Goal: Information Seeking & Learning: Find specific fact

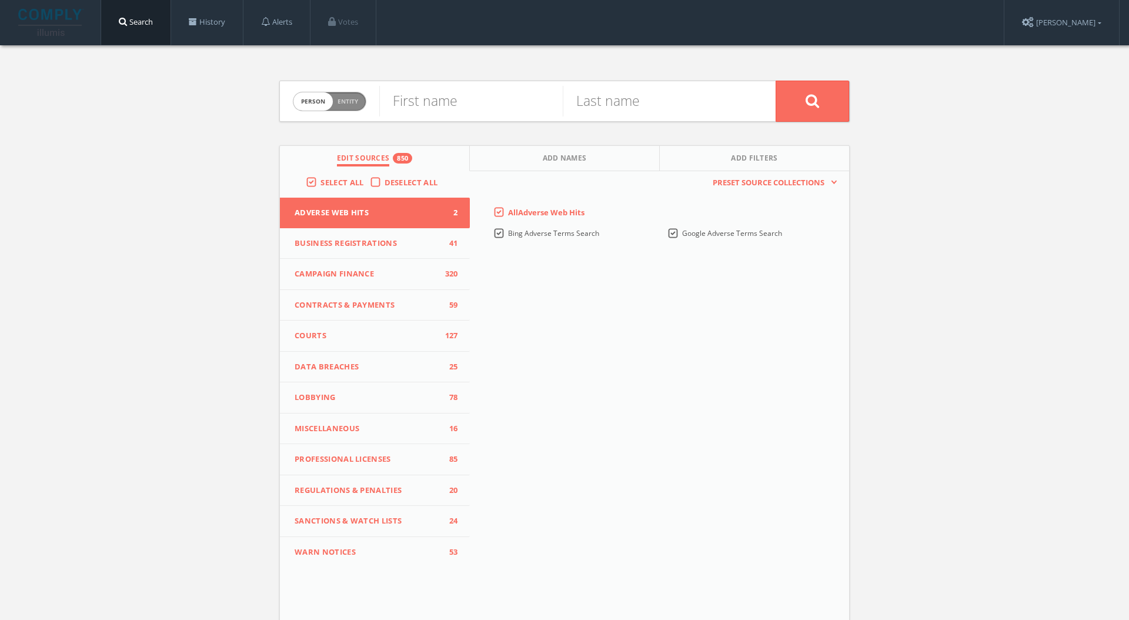
click at [340, 104] on span "Entity" at bounding box center [347, 101] width 21 height 9
checkbox input "true"
click at [416, 102] on input "text" at bounding box center [577, 101] width 396 height 31
type input "bill and [PERSON_NAME] foundation"
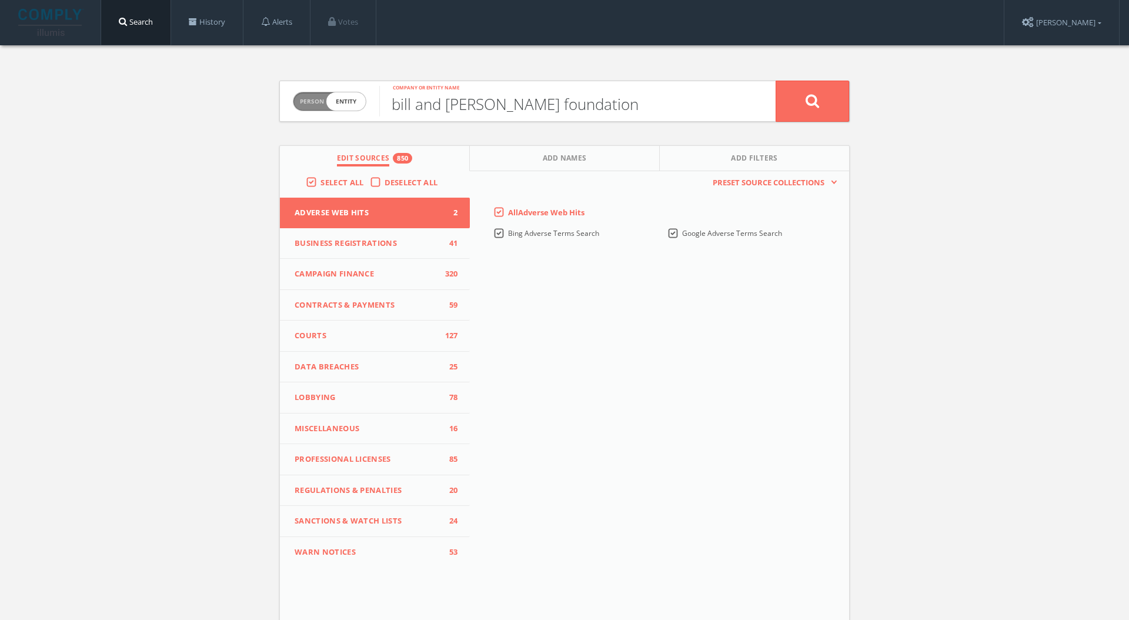
click at [775, 81] on button at bounding box center [811, 101] width 73 height 41
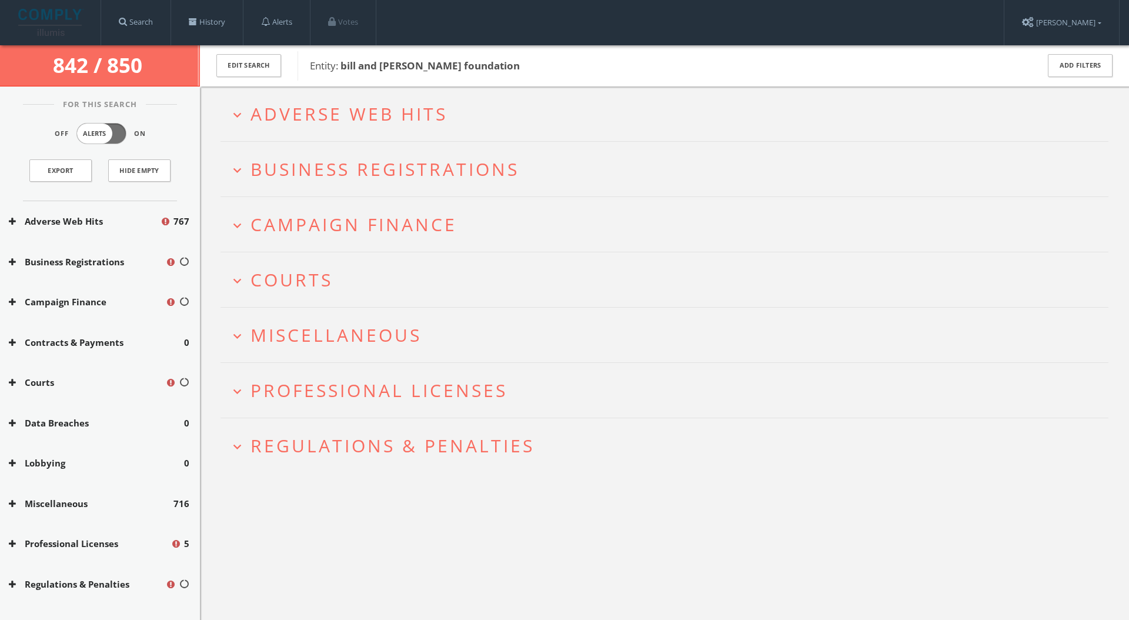
click at [353, 250] on h2 "expand_more Campaign Finance" at bounding box center [664, 224] width 888 height 55
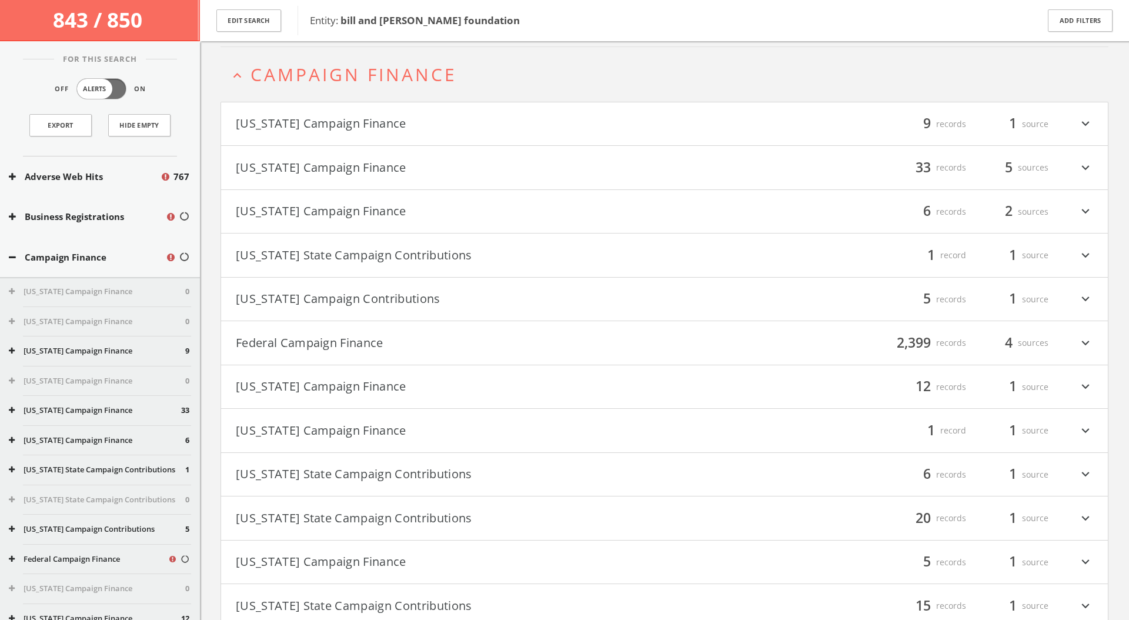
click at [393, 86] on span "Campaign Finance" at bounding box center [353, 74] width 206 height 24
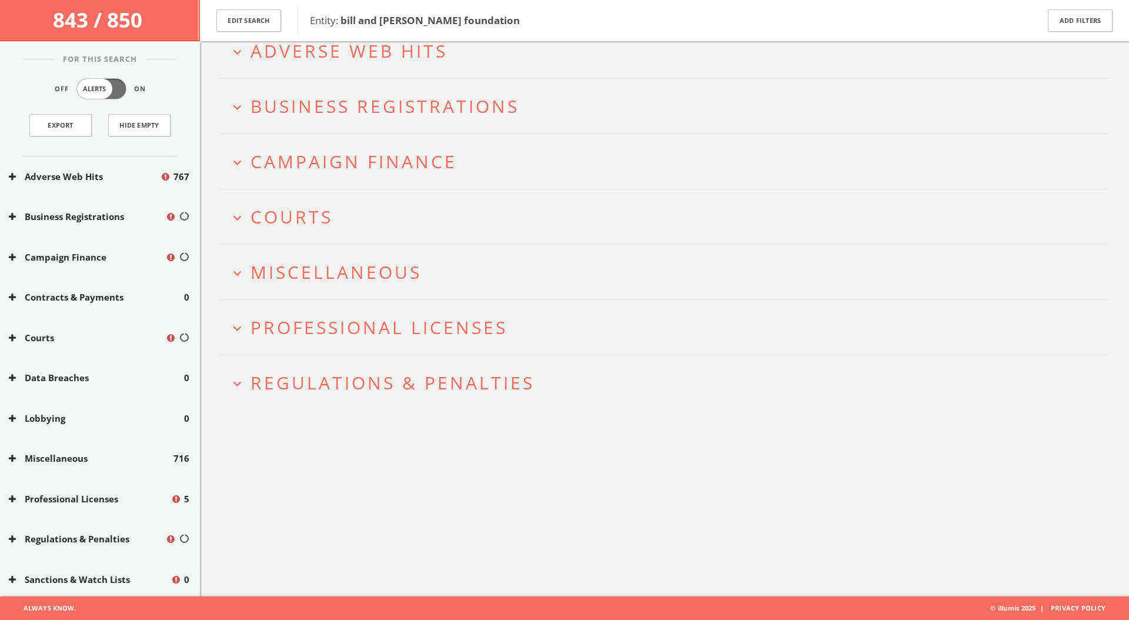
click at [345, 211] on button "expand_more Courts" at bounding box center [668, 216] width 879 height 19
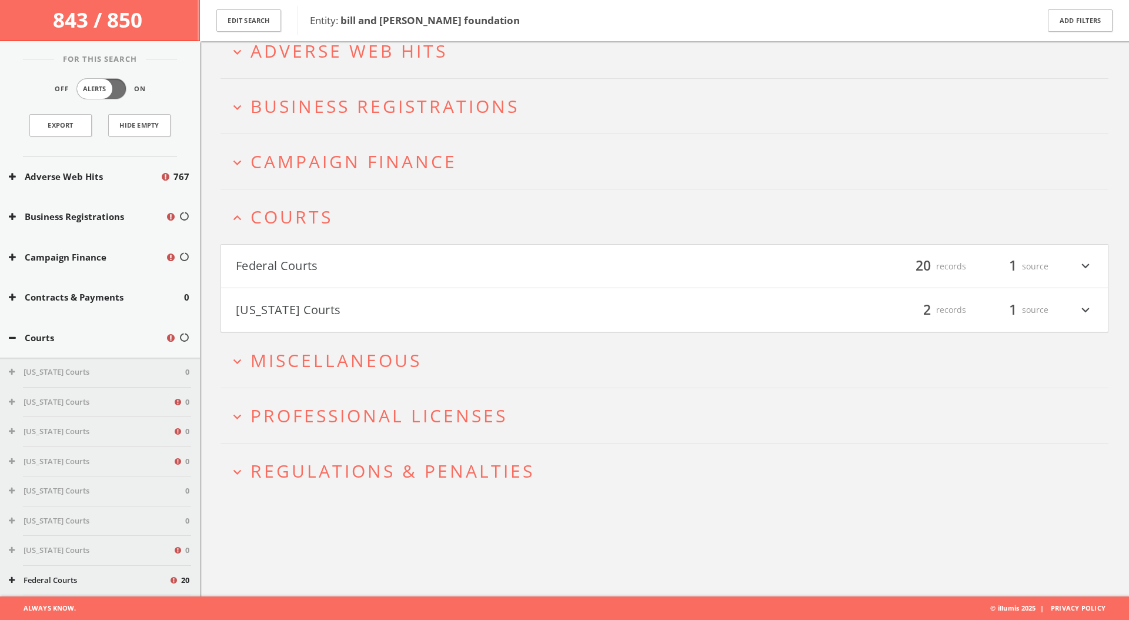
click at [341, 262] on button "Federal Courts" at bounding box center [450, 266] width 429 height 20
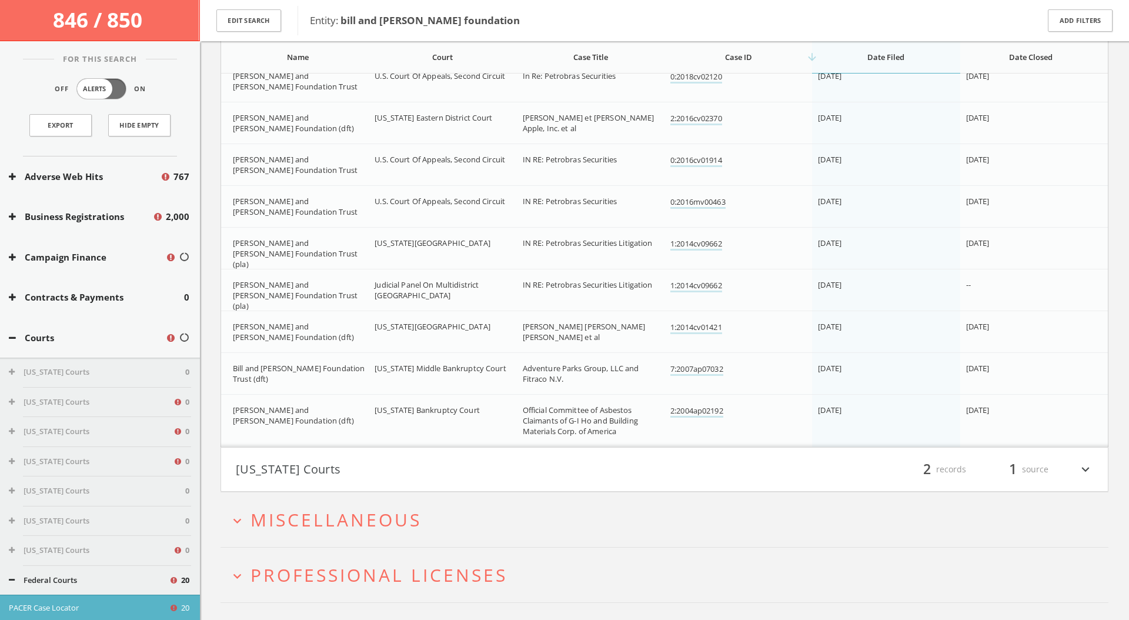
scroll to position [846, 0]
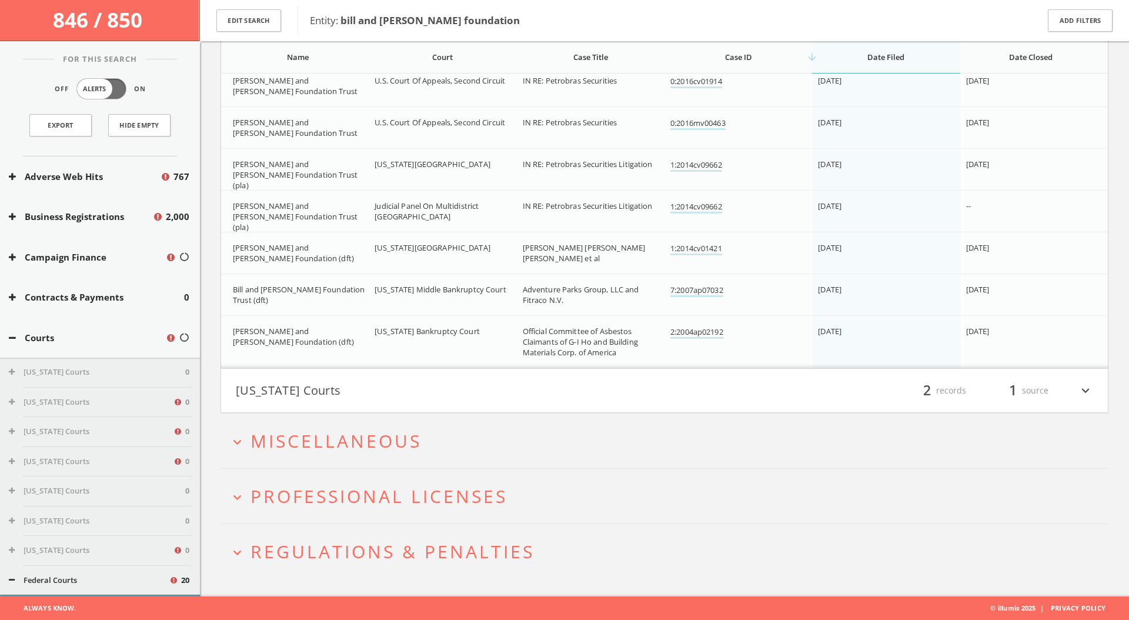
click at [324, 435] on span "Miscellaneous" at bounding box center [335, 441] width 171 height 24
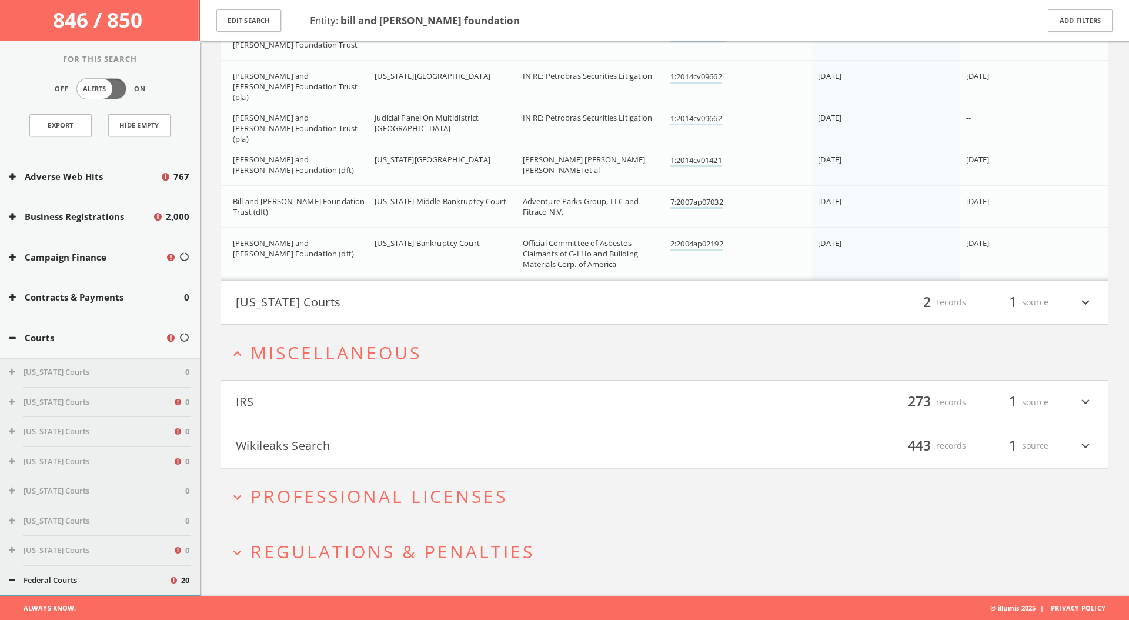
click at [316, 493] on span "Professional Licenses" at bounding box center [378, 496] width 257 height 24
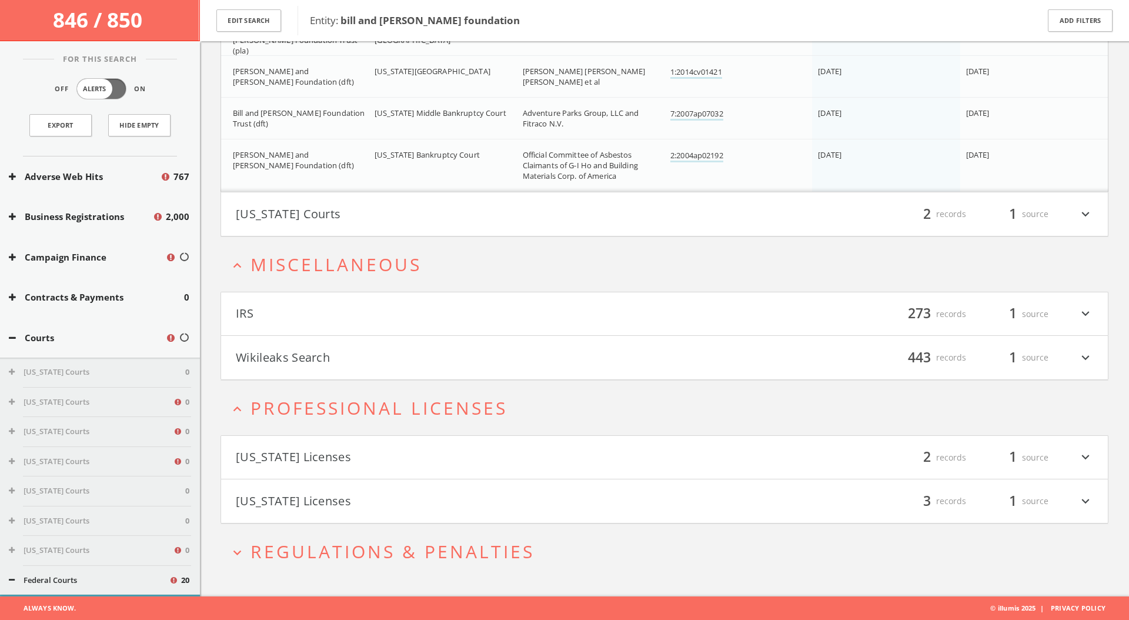
click at [334, 553] on span "Regulations & Penalties" at bounding box center [392, 551] width 284 height 24
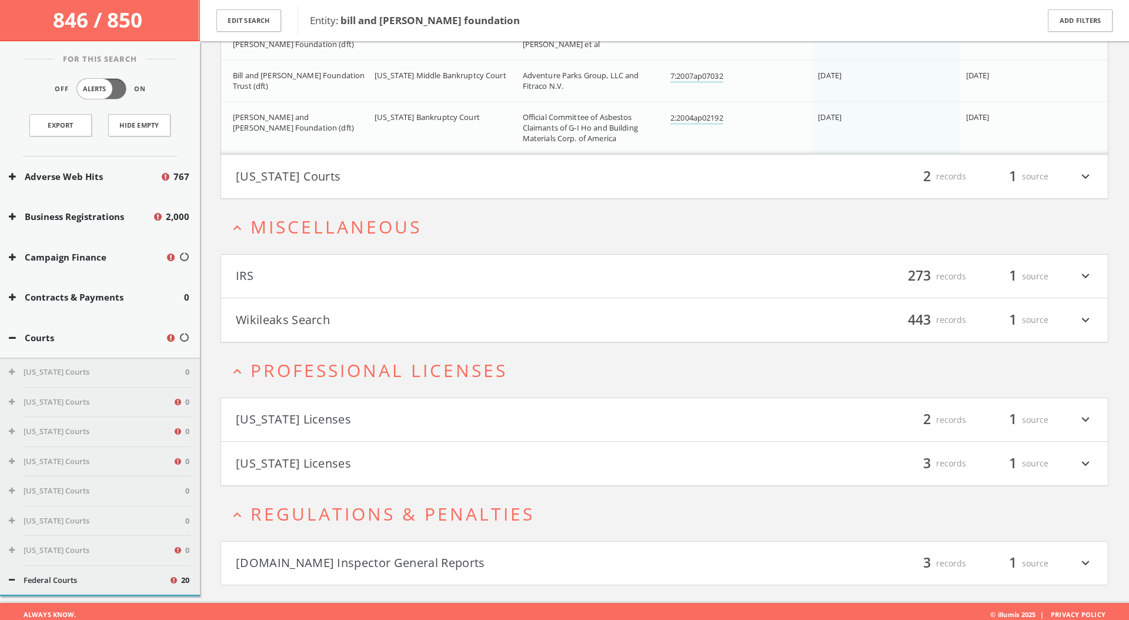
scroll to position [1143, 0]
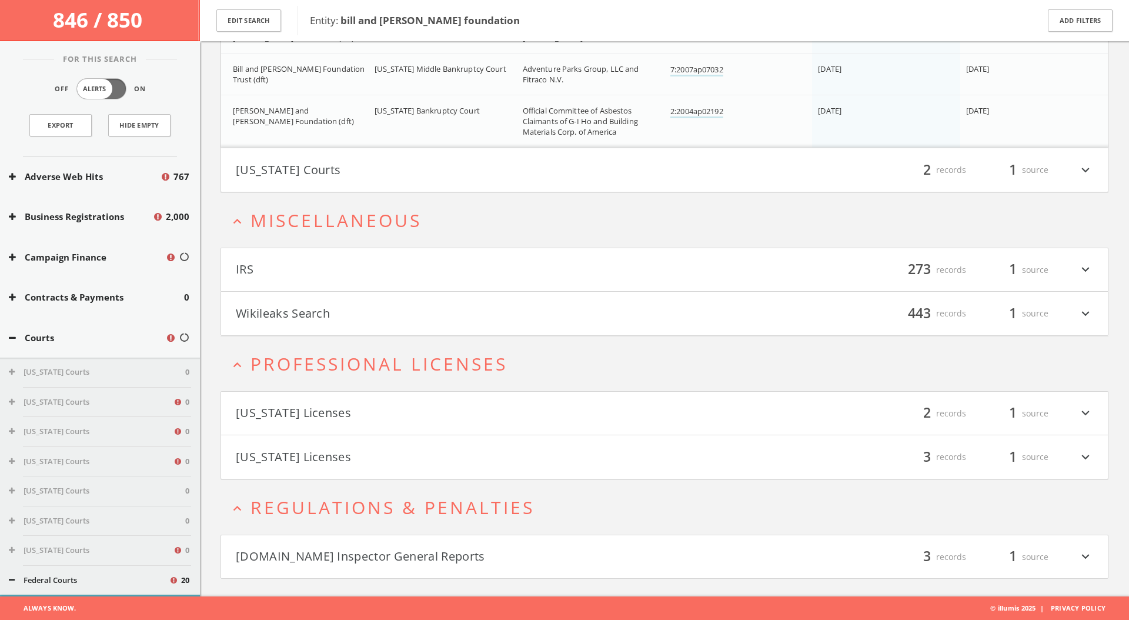
click at [355, 566] on h4 "[DOMAIN_NAME] Inspector General Reports filter_list 3 records 1 source expand_m…" at bounding box center [664, 557] width 886 height 44
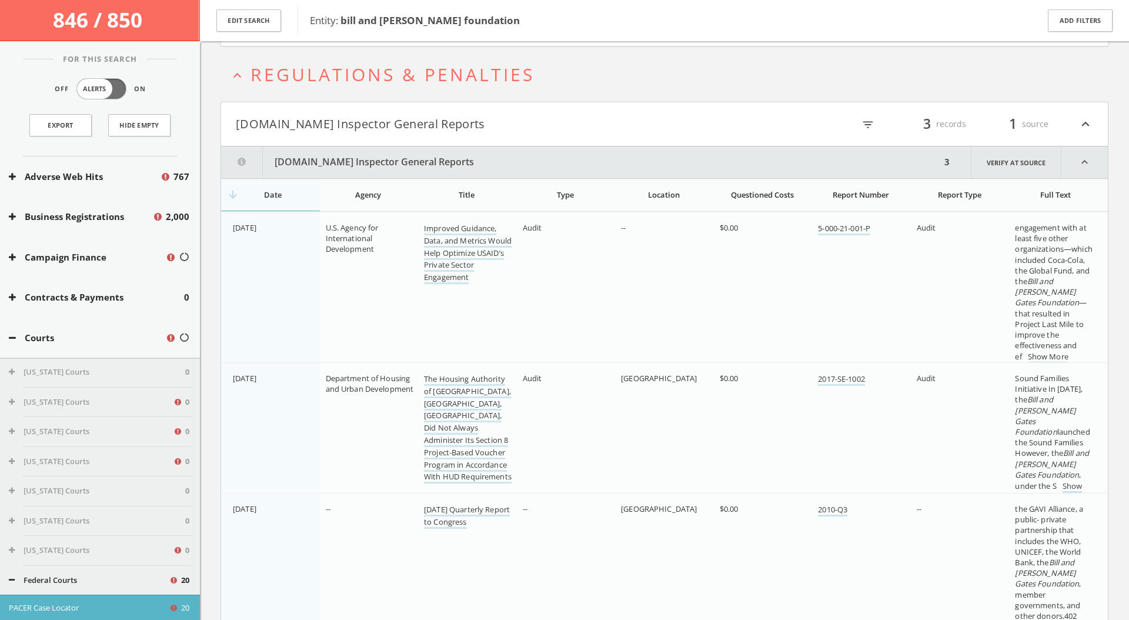
scroll to position [1653, 0]
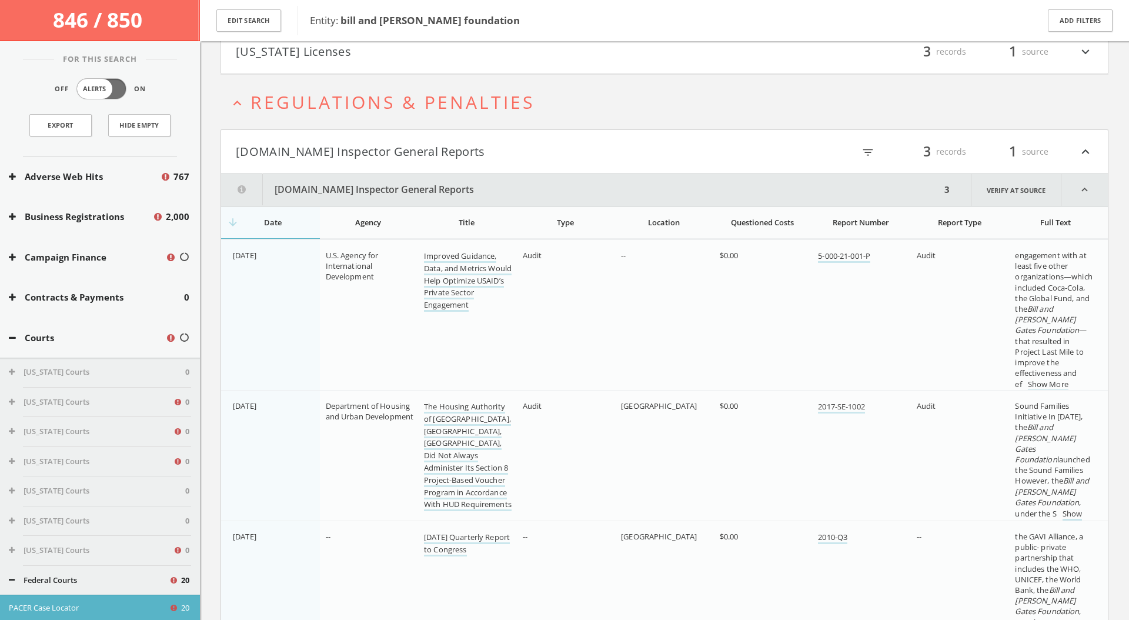
click at [496, 91] on span "Regulations & Penalties" at bounding box center [392, 102] width 284 height 24
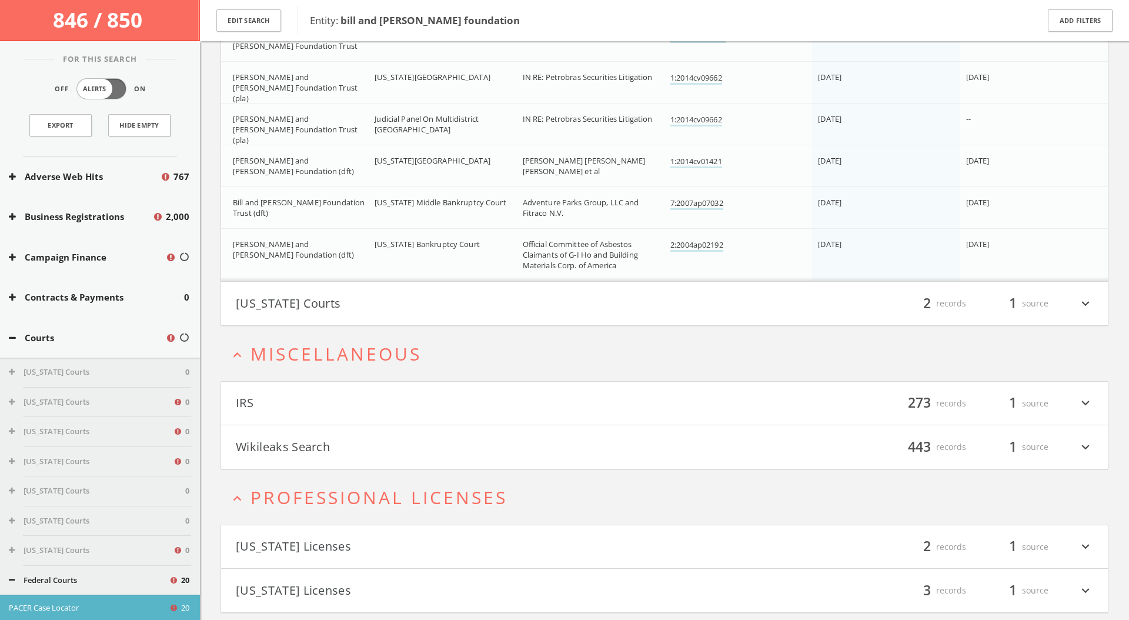
scroll to position [1099, 0]
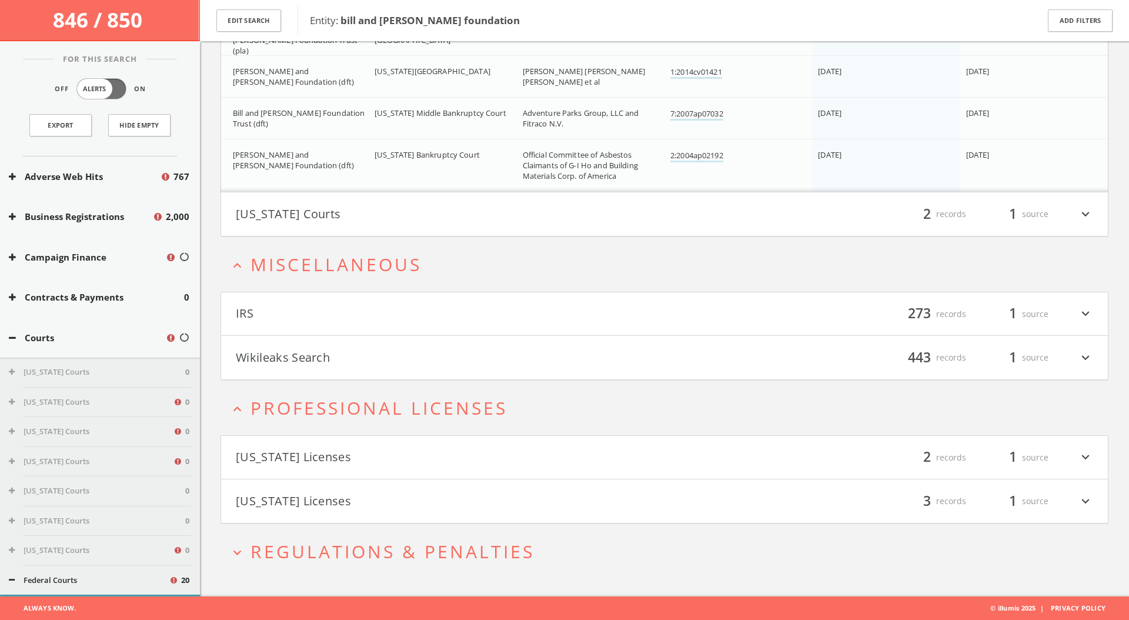
click at [391, 459] on button "[US_STATE] Licenses" at bounding box center [450, 457] width 429 height 20
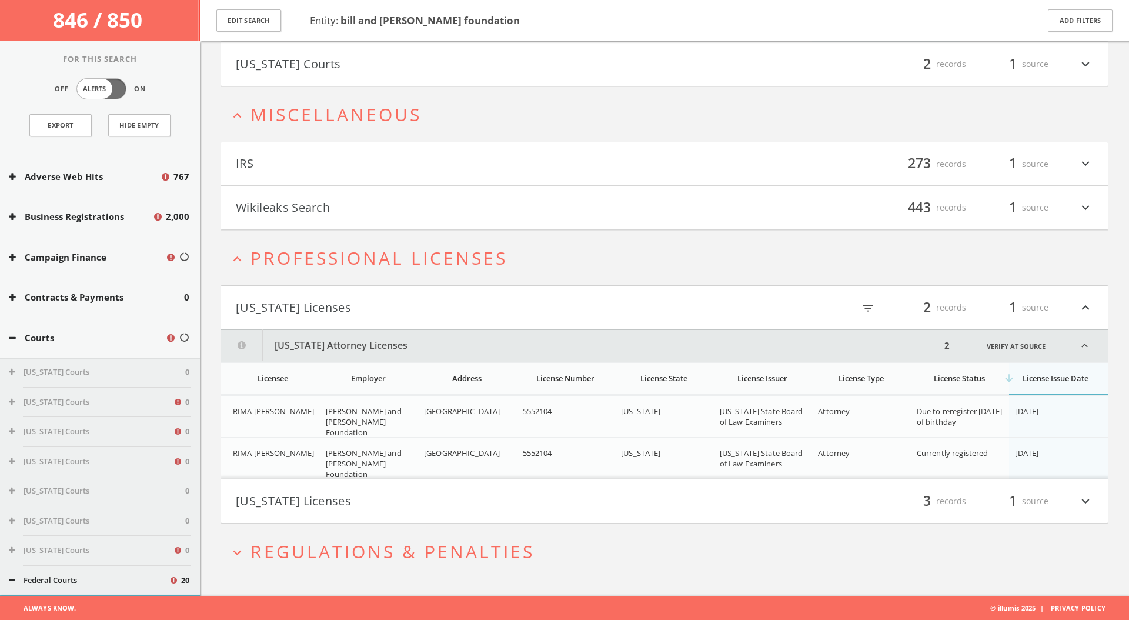
click at [373, 504] on button "[US_STATE] Licenses" at bounding box center [450, 501] width 429 height 20
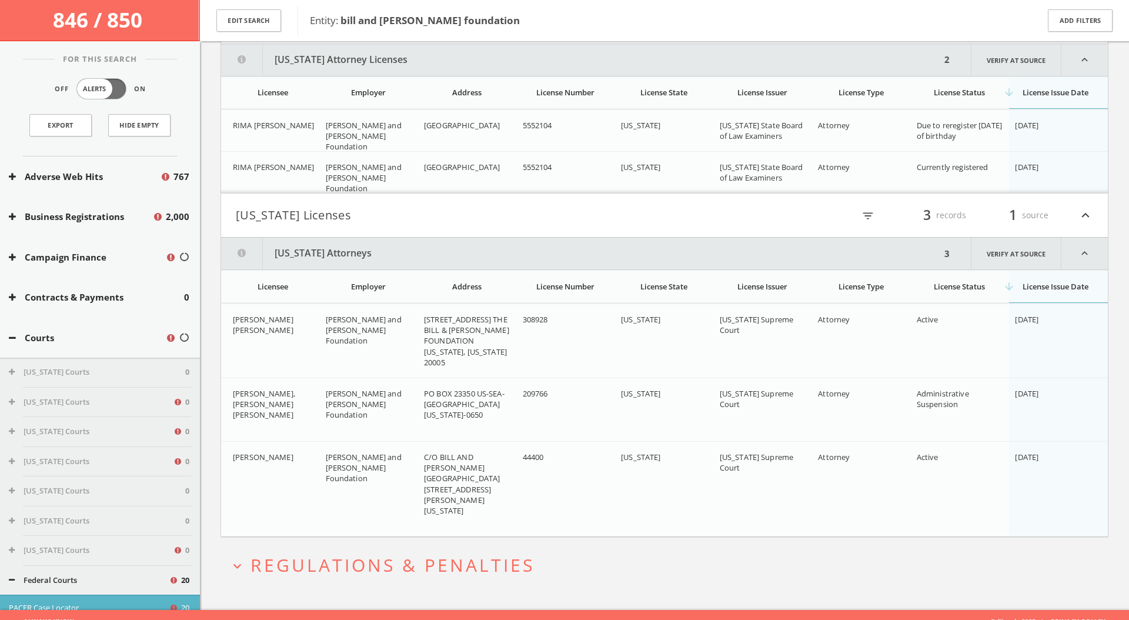
scroll to position [1530, 0]
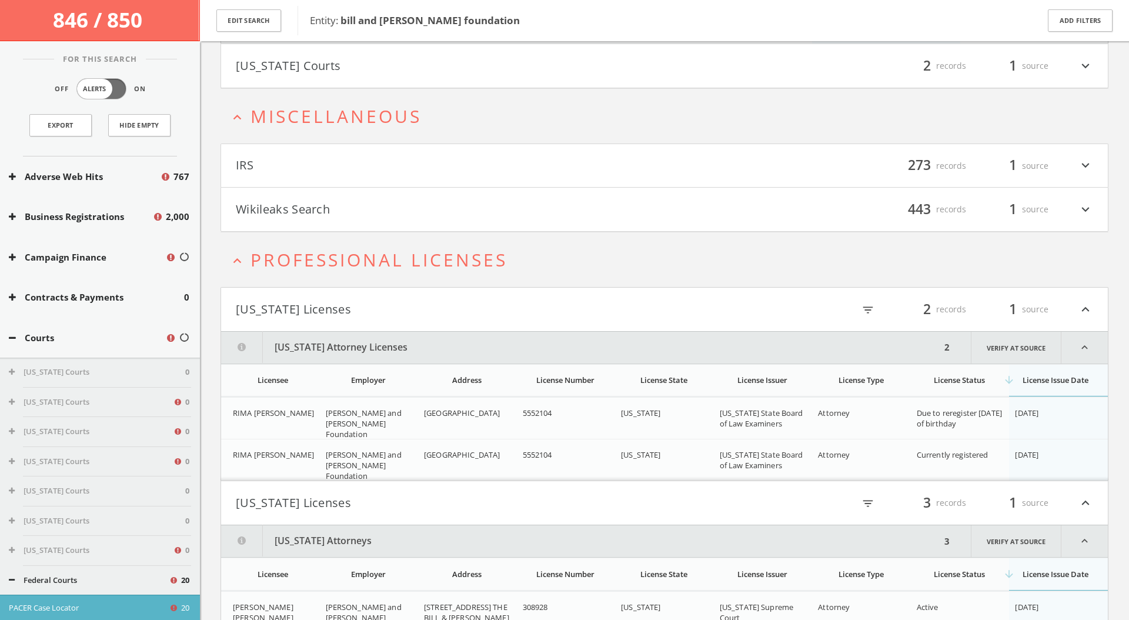
click at [352, 257] on span "Professional Licenses" at bounding box center [378, 259] width 257 height 24
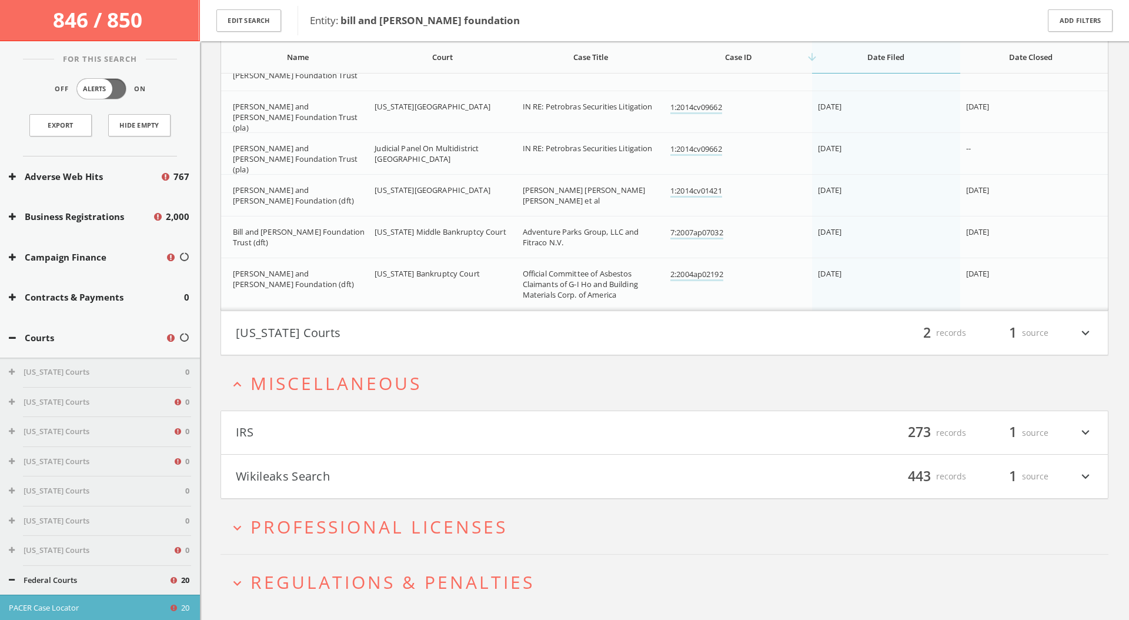
scroll to position [1008, 0]
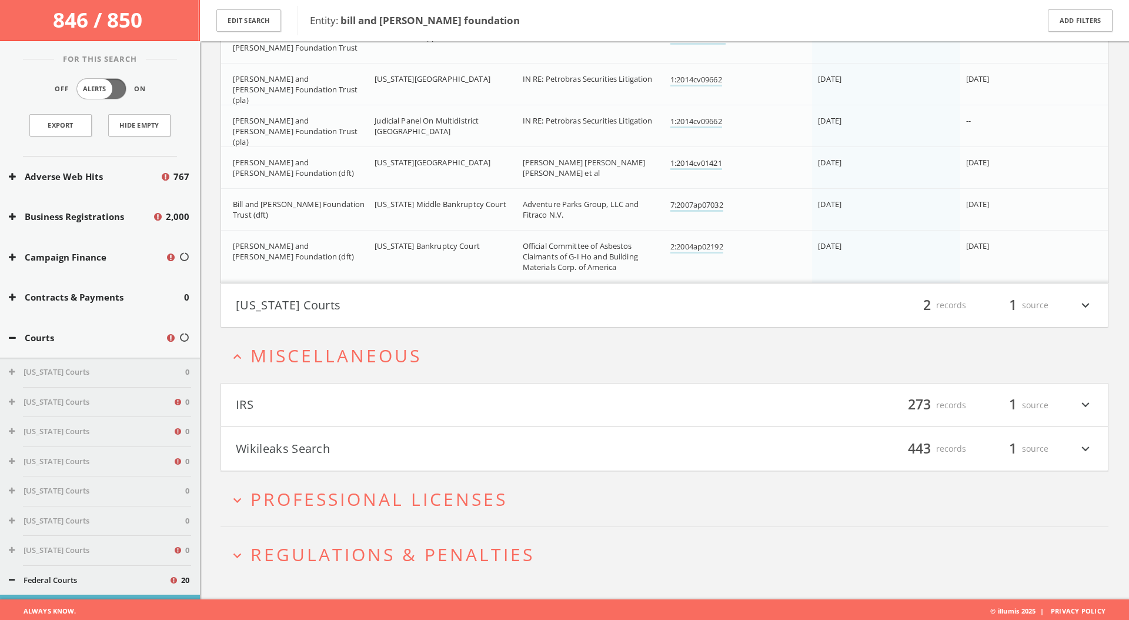
click at [341, 362] on span "Miscellaneous" at bounding box center [335, 355] width 171 height 24
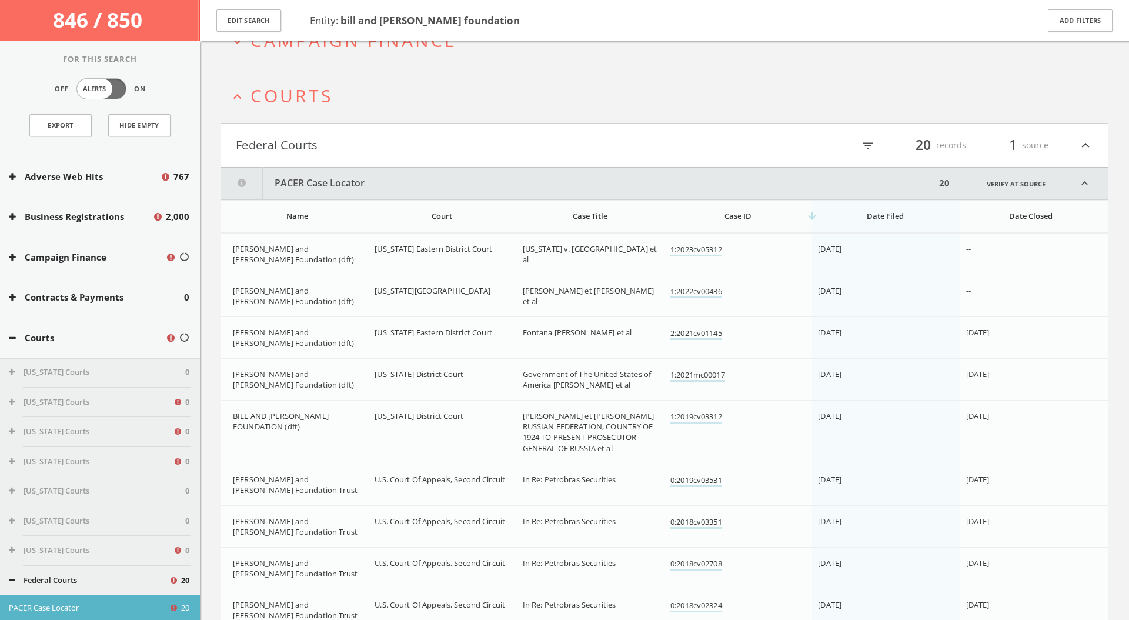
scroll to position [0, 0]
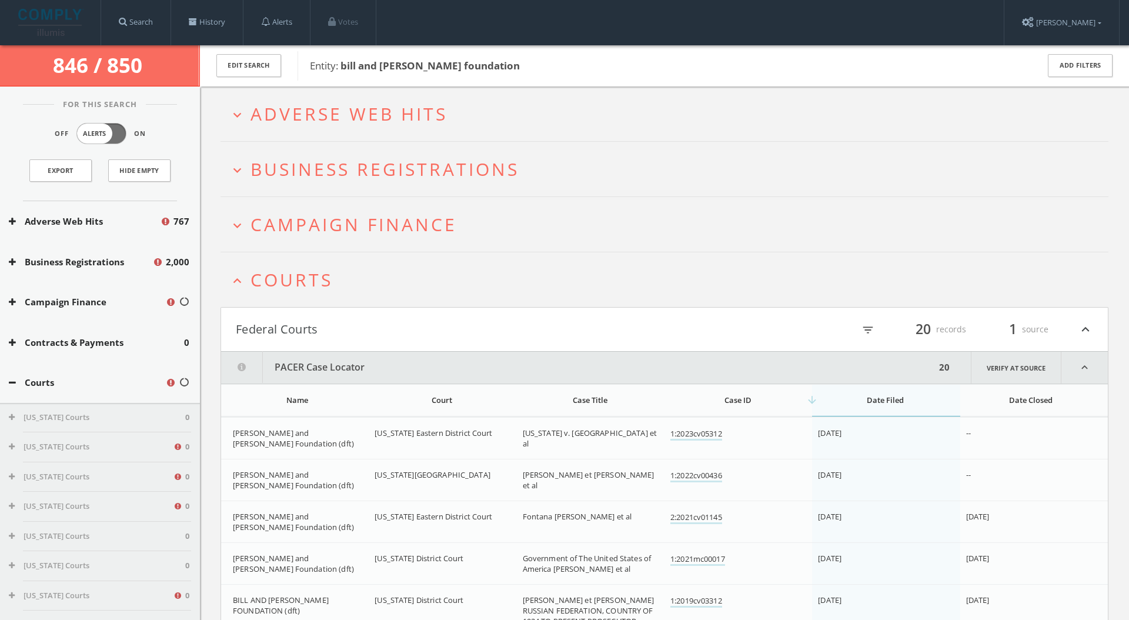
click at [345, 277] on button "expand_less Courts" at bounding box center [668, 279] width 879 height 19
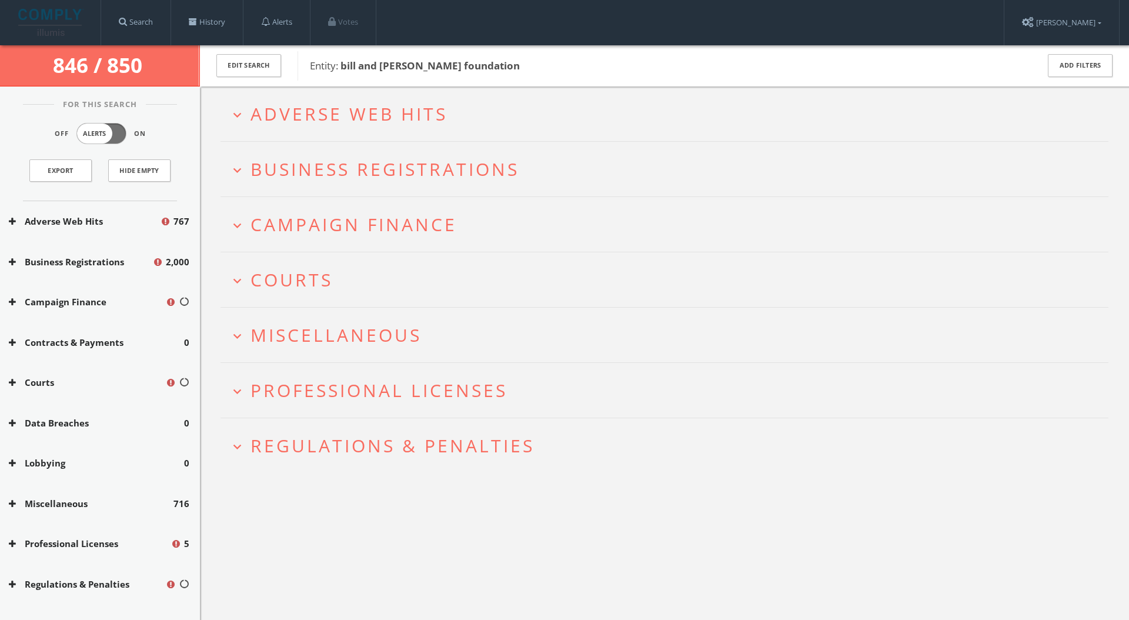
click at [367, 222] on span "Campaign Finance" at bounding box center [353, 224] width 206 height 24
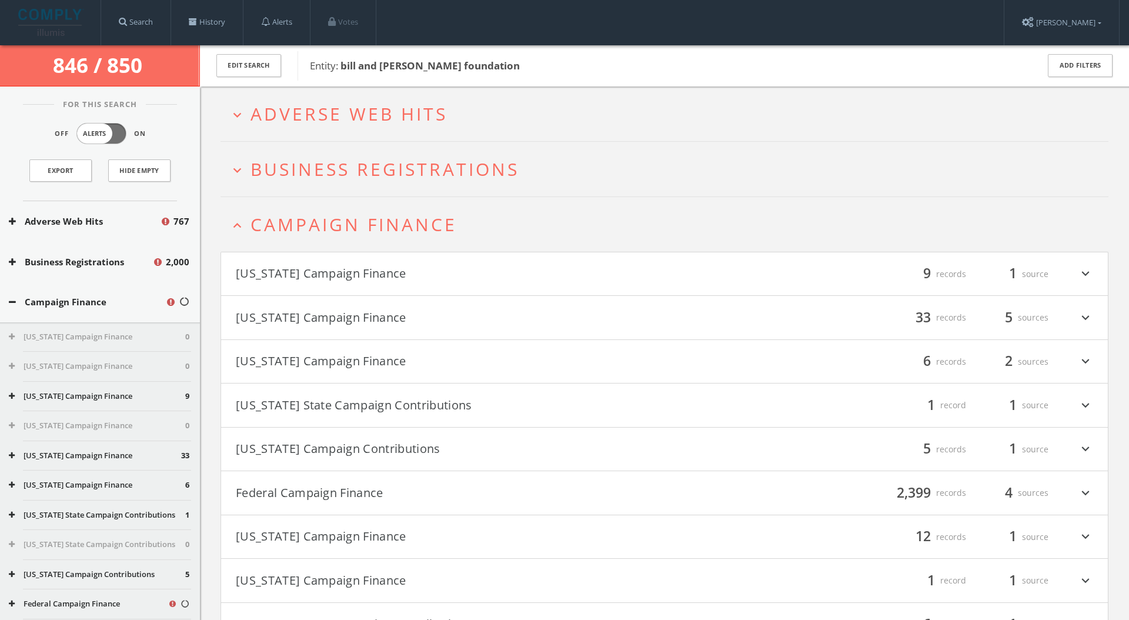
click at [407, 220] on span "Campaign Finance" at bounding box center [353, 224] width 206 height 24
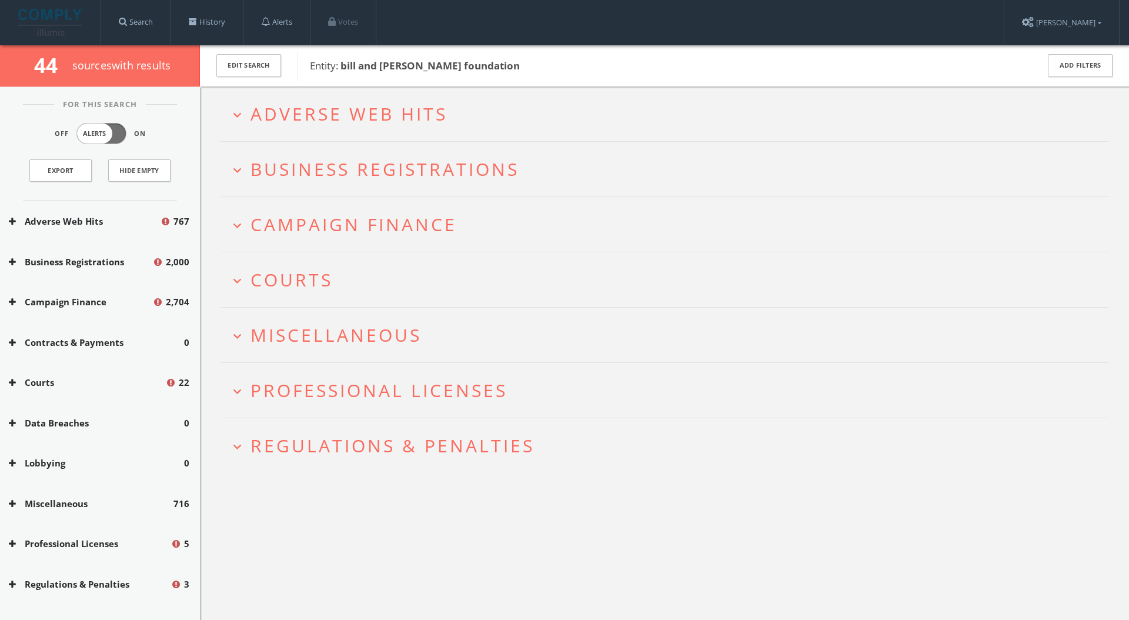
click at [404, 443] on span "Regulations & Penalties" at bounding box center [392, 445] width 284 height 24
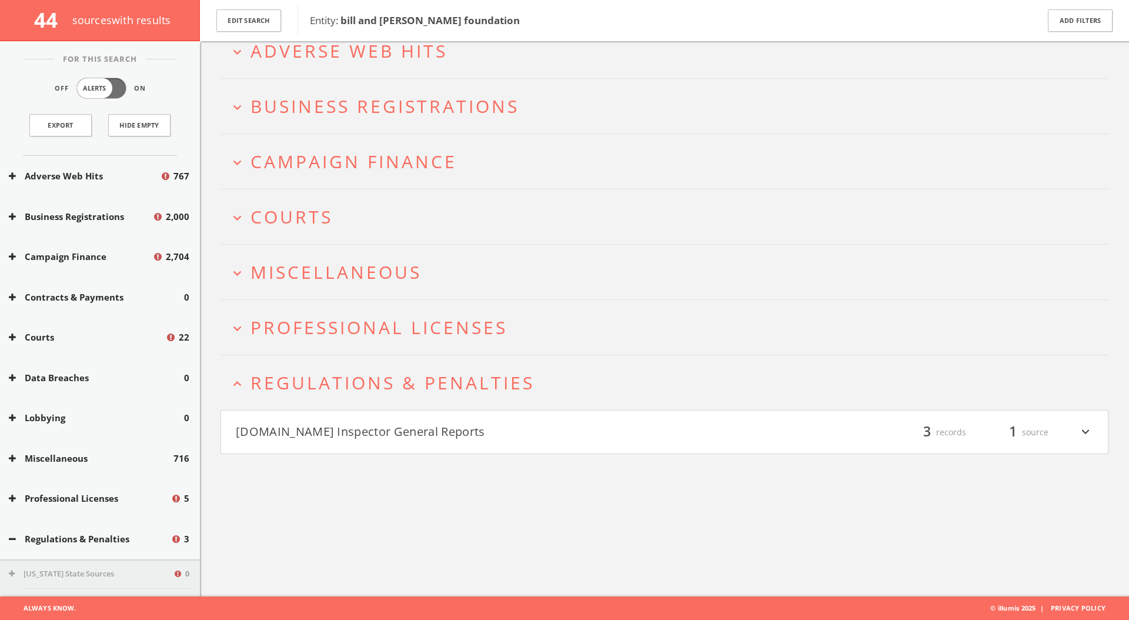
click at [417, 424] on button "[DOMAIN_NAME] Inspector General Reports" at bounding box center [450, 432] width 429 height 20
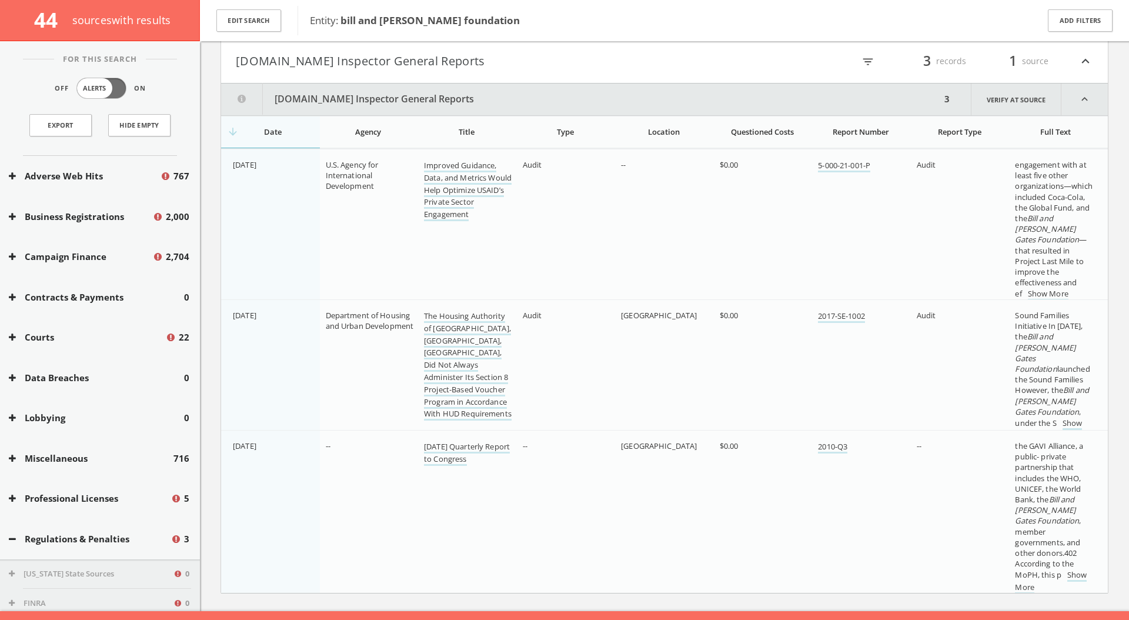
scroll to position [454, 0]
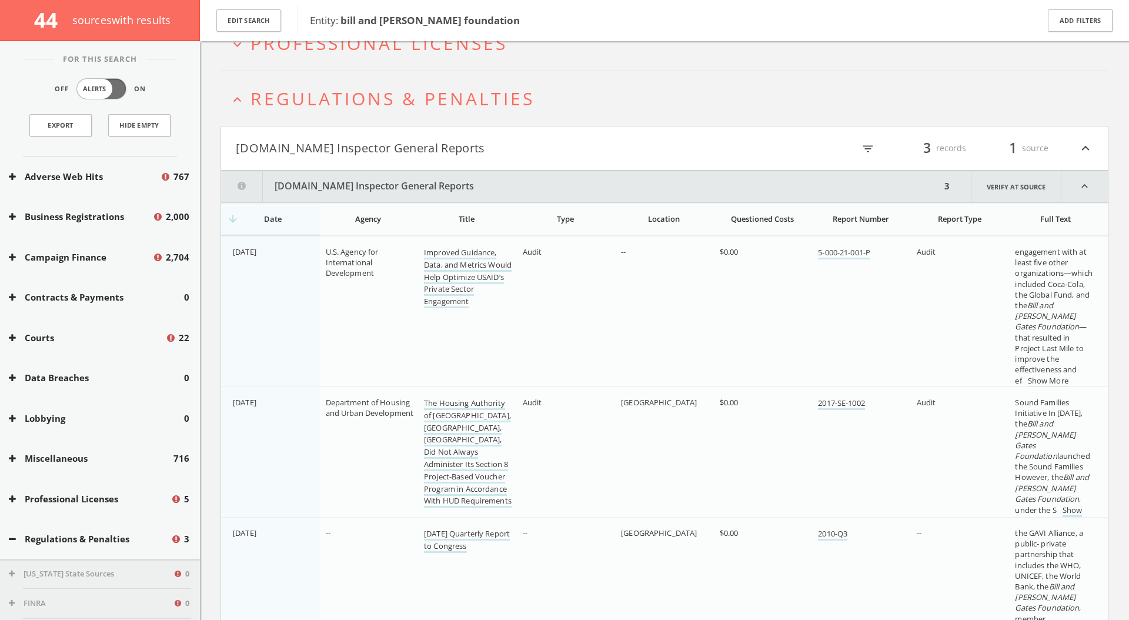
click at [451, 101] on span "Regulations & Penalties" at bounding box center [392, 98] width 284 height 24
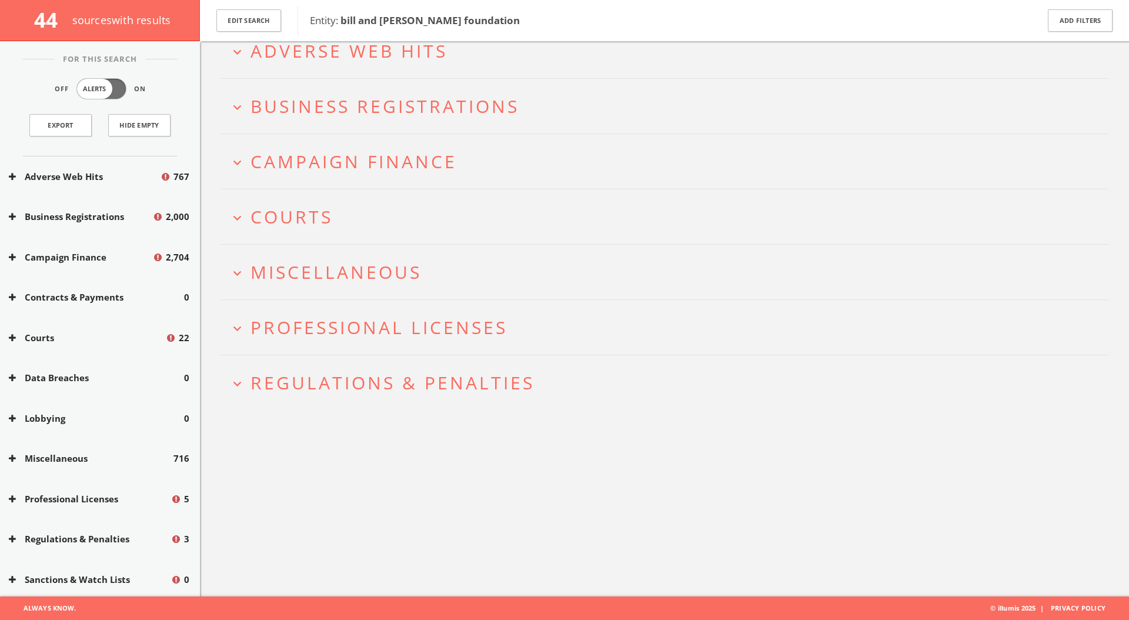
scroll to position [69, 0]
click at [419, 323] on span "Professional Licenses" at bounding box center [378, 327] width 257 height 24
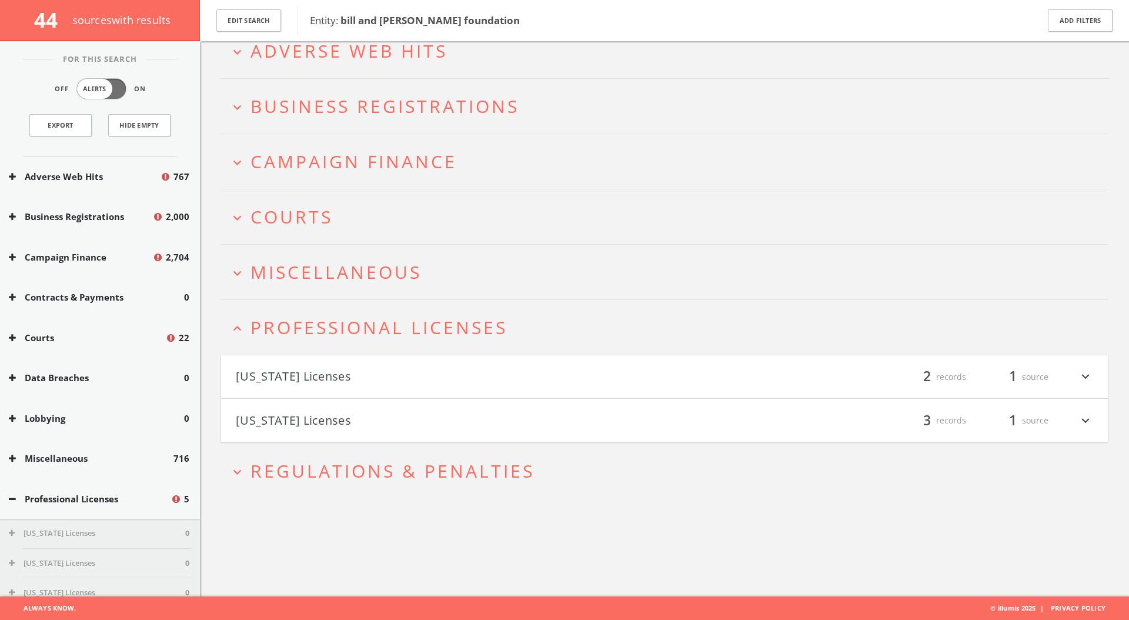
click at [417, 324] on span "Professional Licenses" at bounding box center [378, 327] width 257 height 24
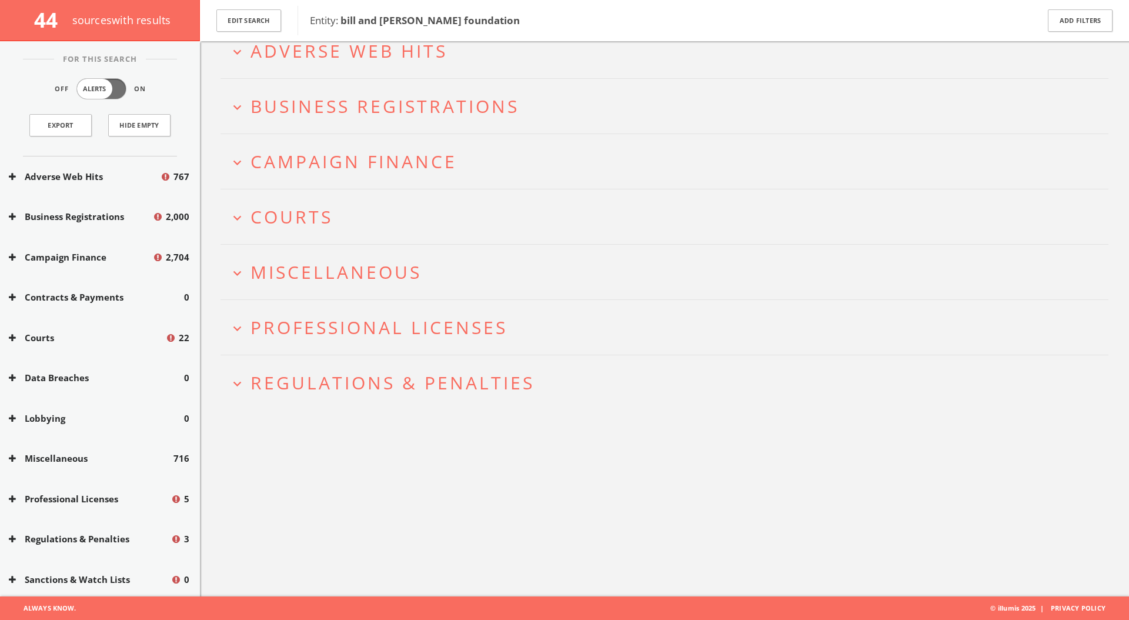
click at [420, 283] on span "Miscellaneous" at bounding box center [335, 272] width 171 height 24
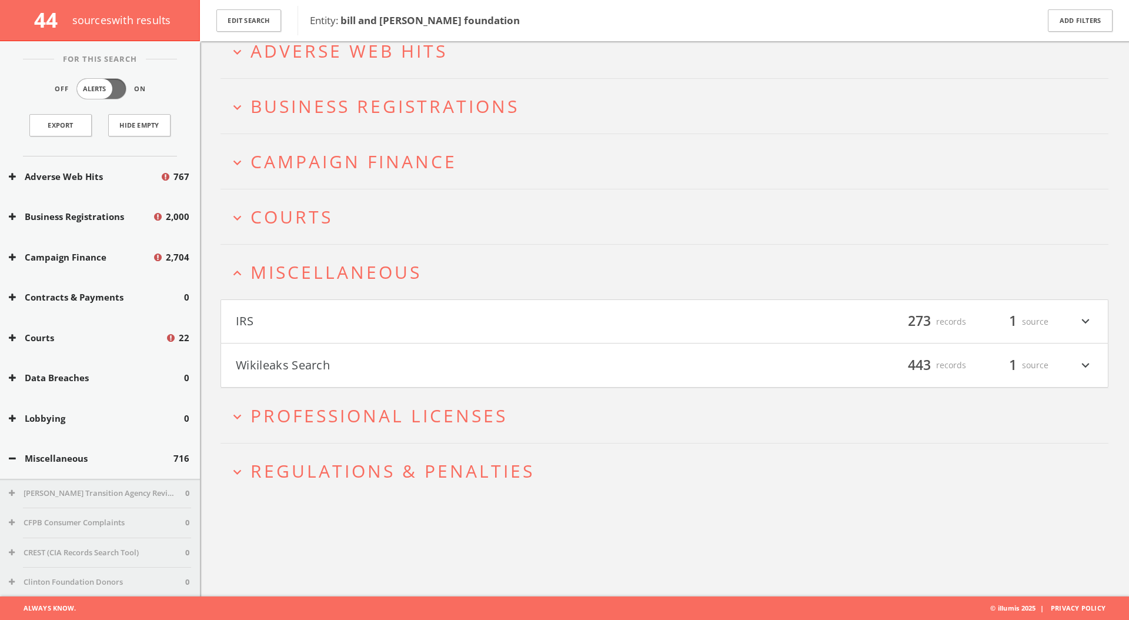
click at [422, 280] on button "expand_less Miscellaneous" at bounding box center [668, 271] width 879 height 19
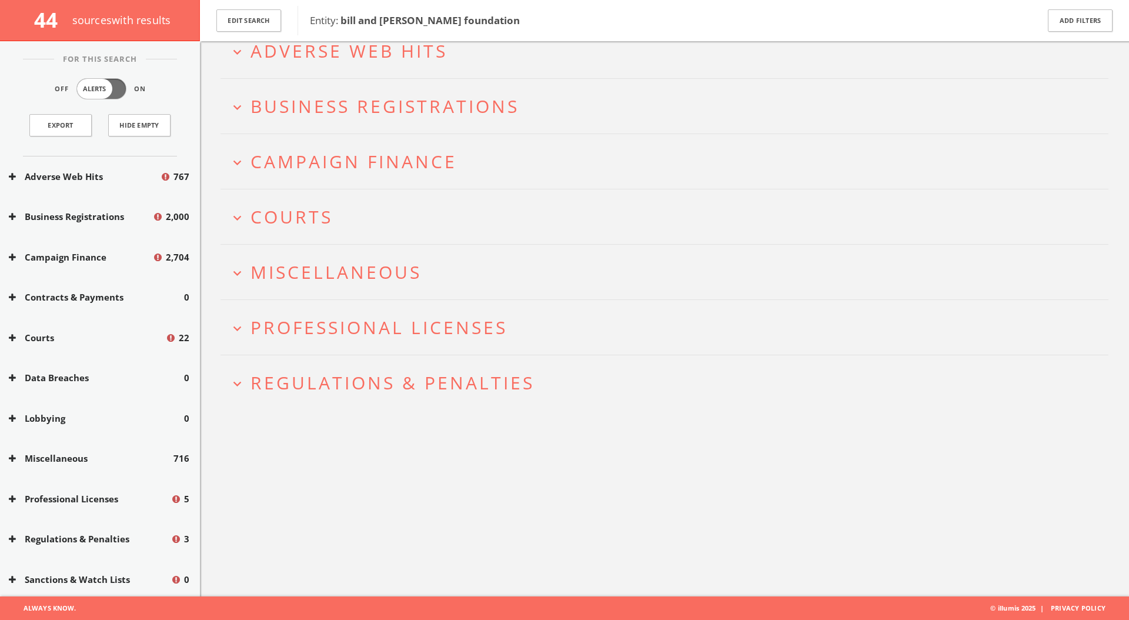
click at [425, 212] on button "expand_more Courts" at bounding box center [668, 216] width 879 height 19
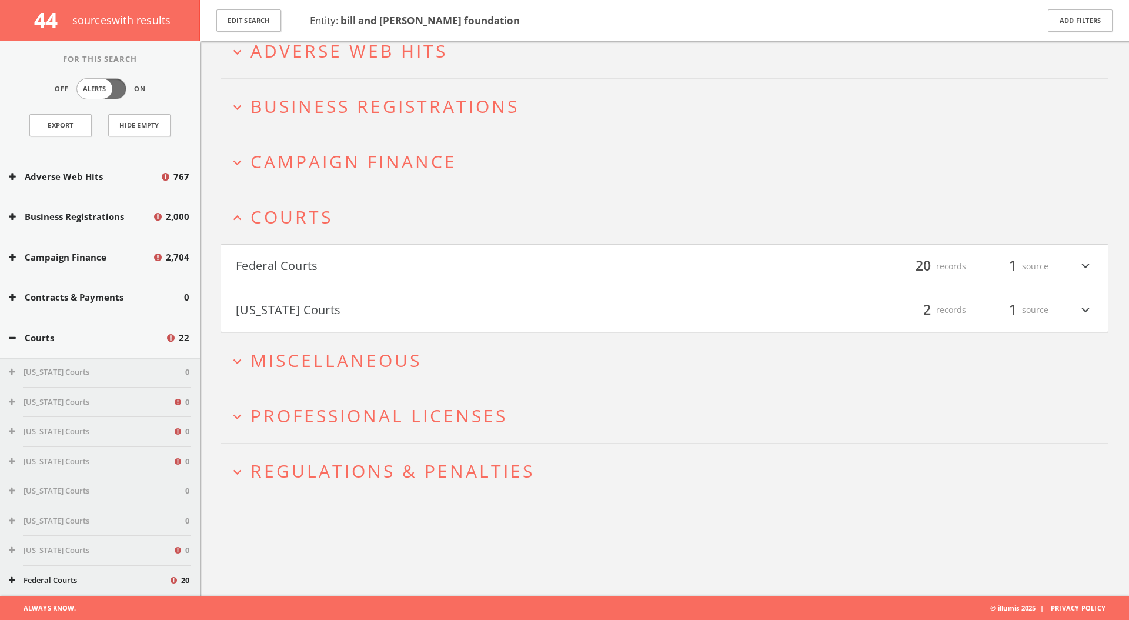
click at [406, 267] on button "Federal Courts" at bounding box center [450, 266] width 429 height 20
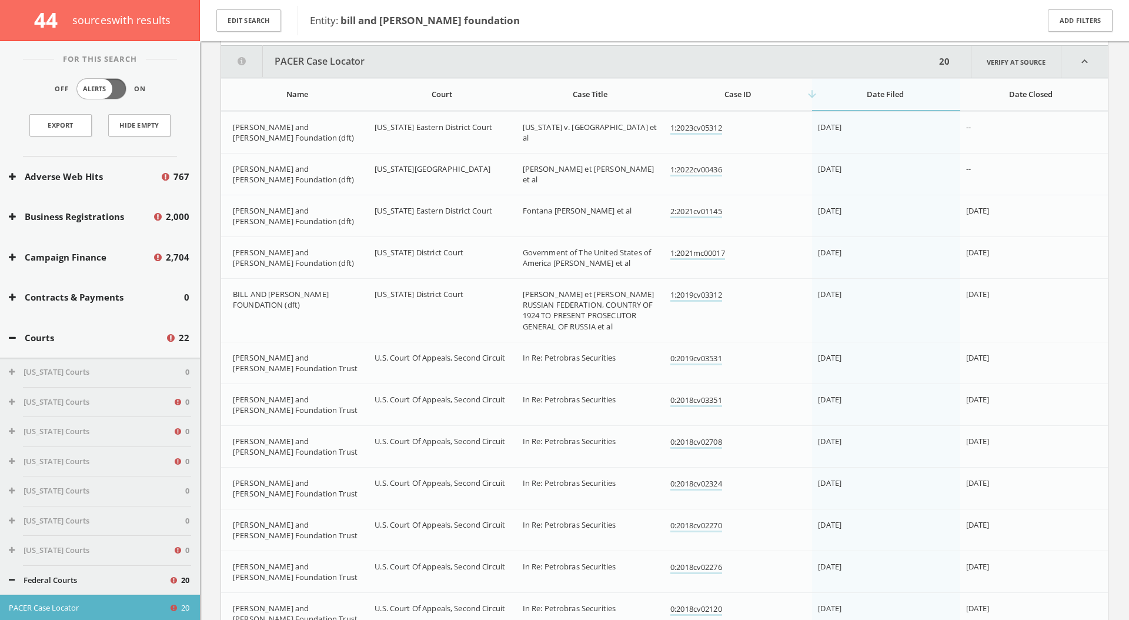
scroll to position [316, 0]
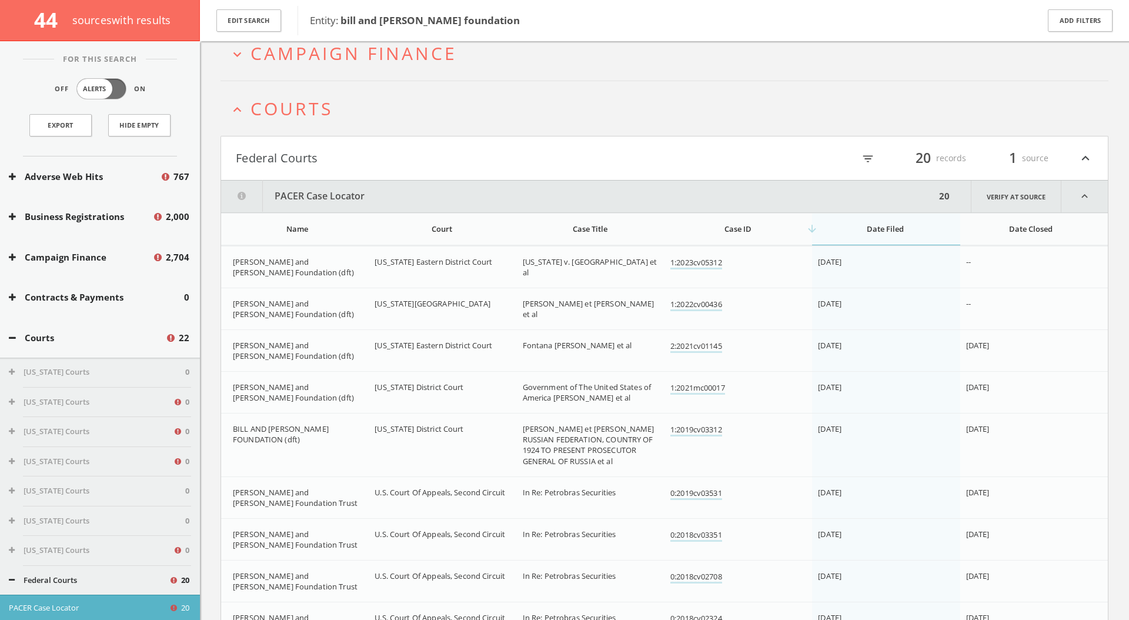
click at [406, 120] on h2 "expand_less Courts" at bounding box center [664, 108] width 888 height 55
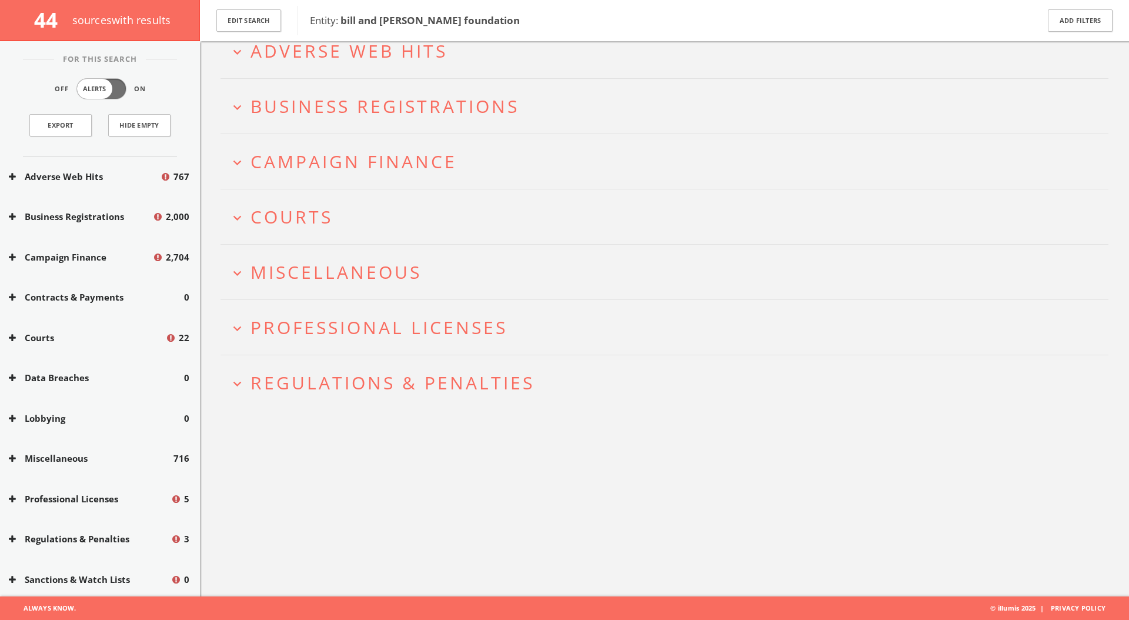
scroll to position [69, 0]
click at [399, 170] on span "Campaign Finance" at bounding box center [353, 161] width 206 height 24
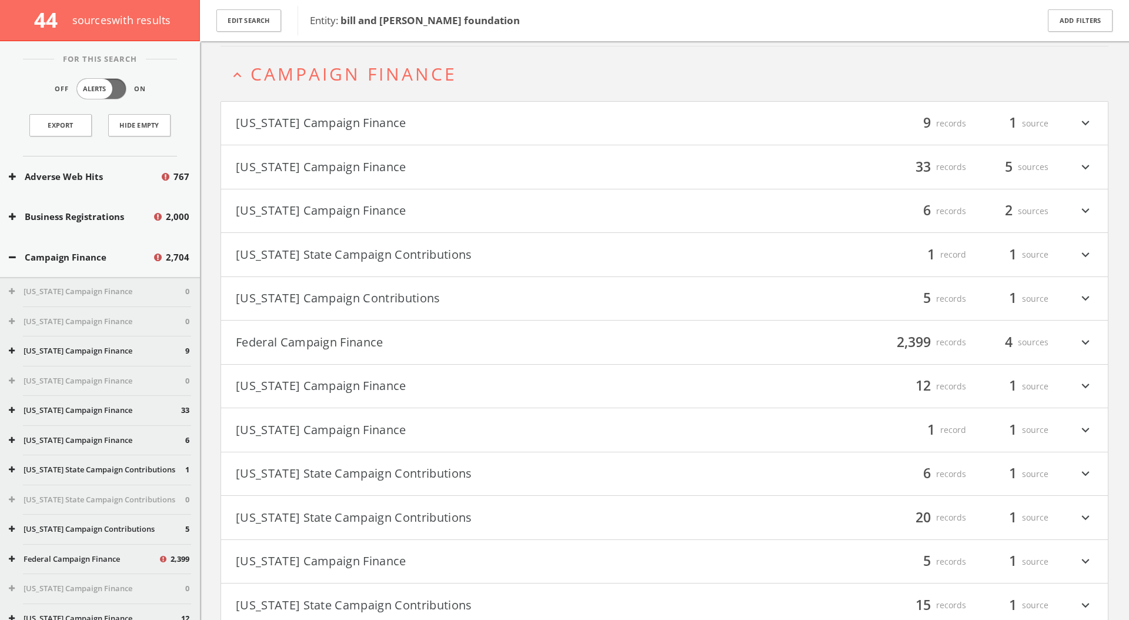
scroll to position [162, 0]
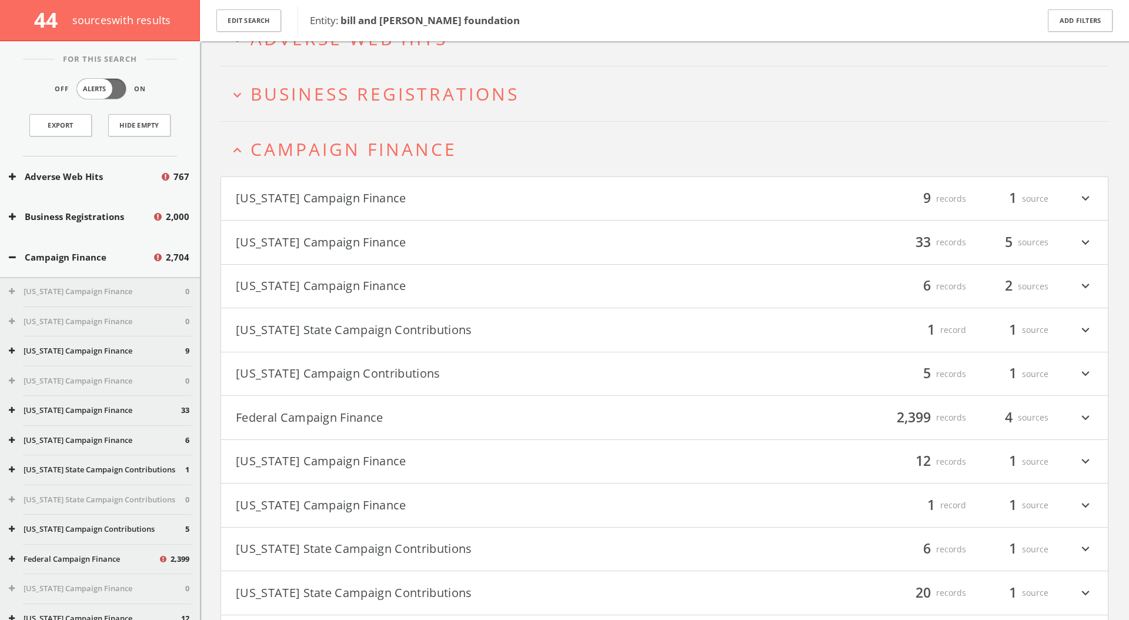
click at [404, 146] on span "Campaign Finance" at bounding box center [353, 149] width 206 height 24
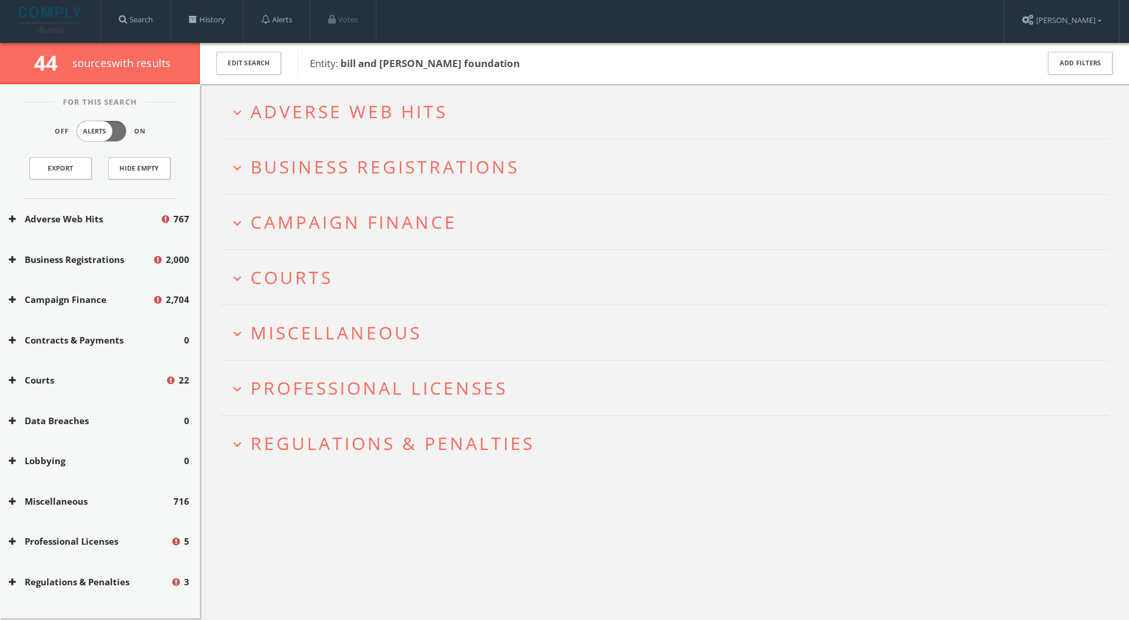
scroll to position [0, 0]
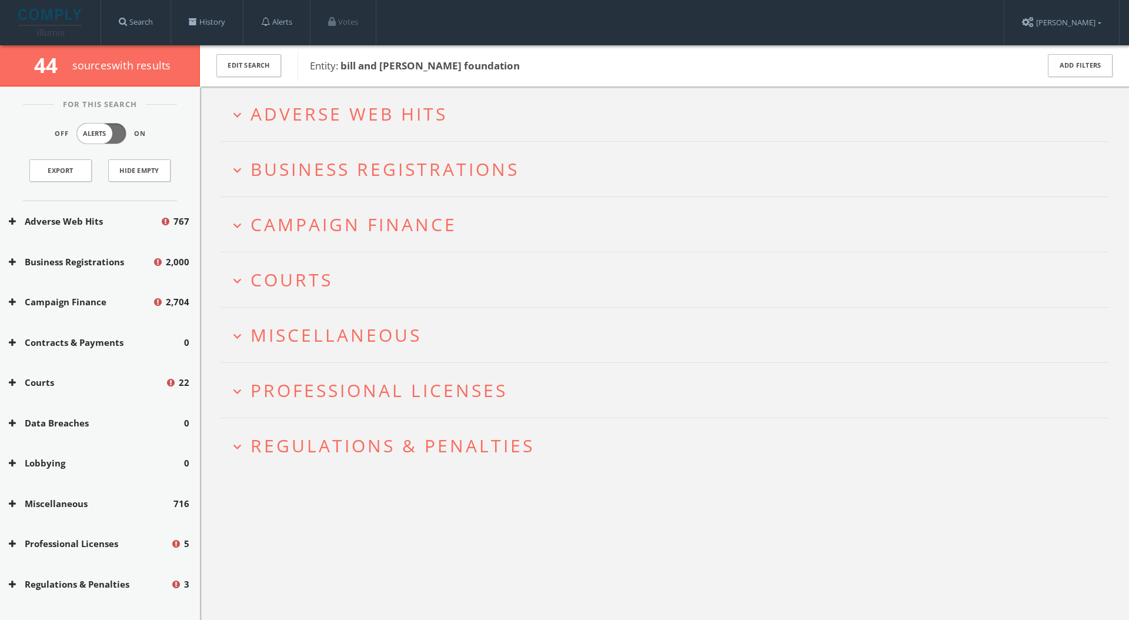
click at [399, 213] on span "Campaign Finance" at bounding box center [353, 224] width 206 height 24
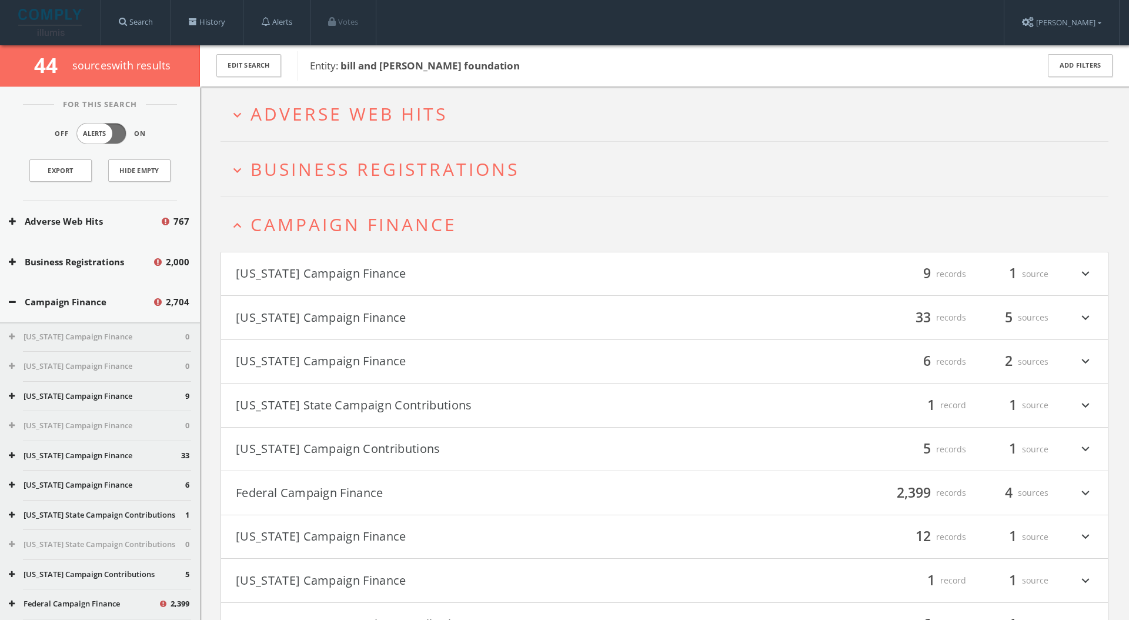
click at [394, 226] on span "Campaign Finance" at bounding box center [353, 224] width 206 height 24
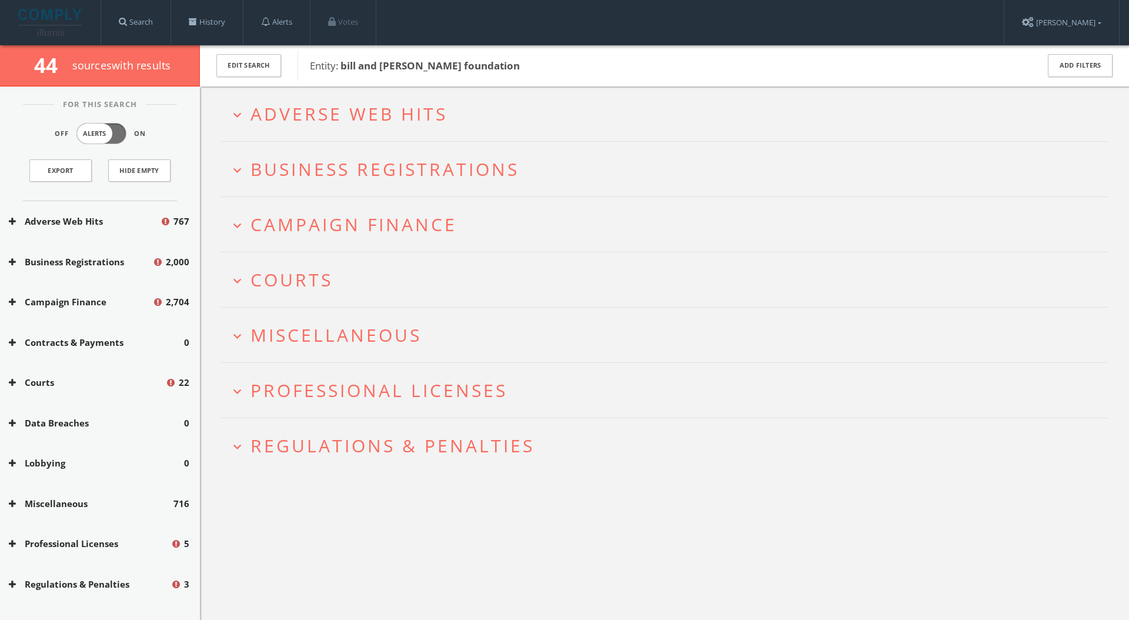
click at [403, 186] on h2 "expand_more Business Registrations" at bounding box center [664, 169] width 888 height 55
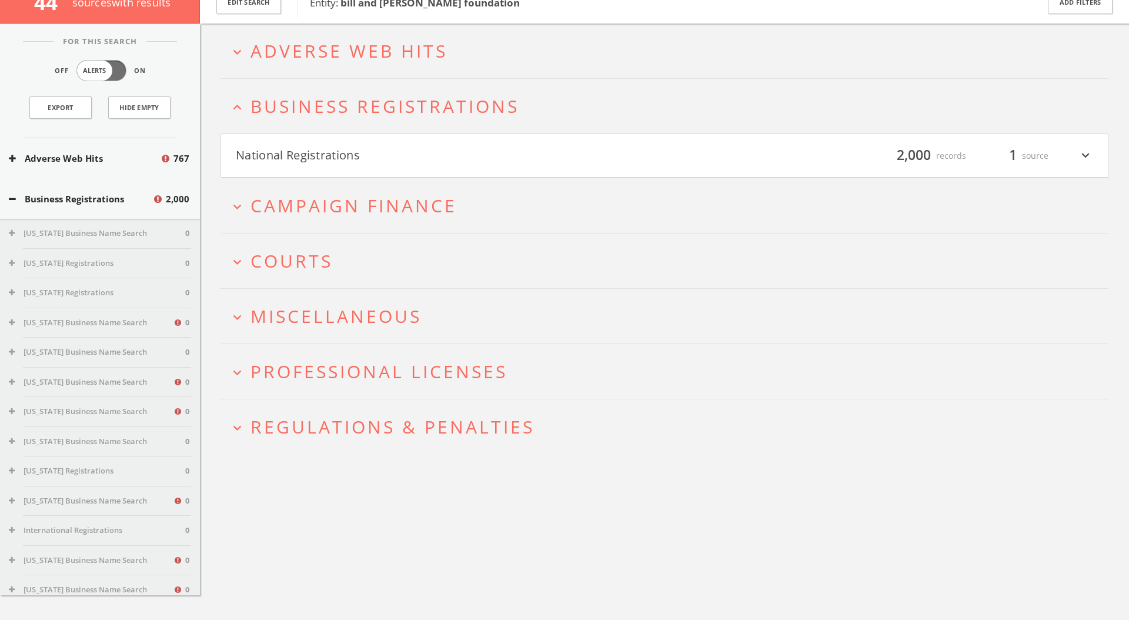
scroll to position [69, 0]
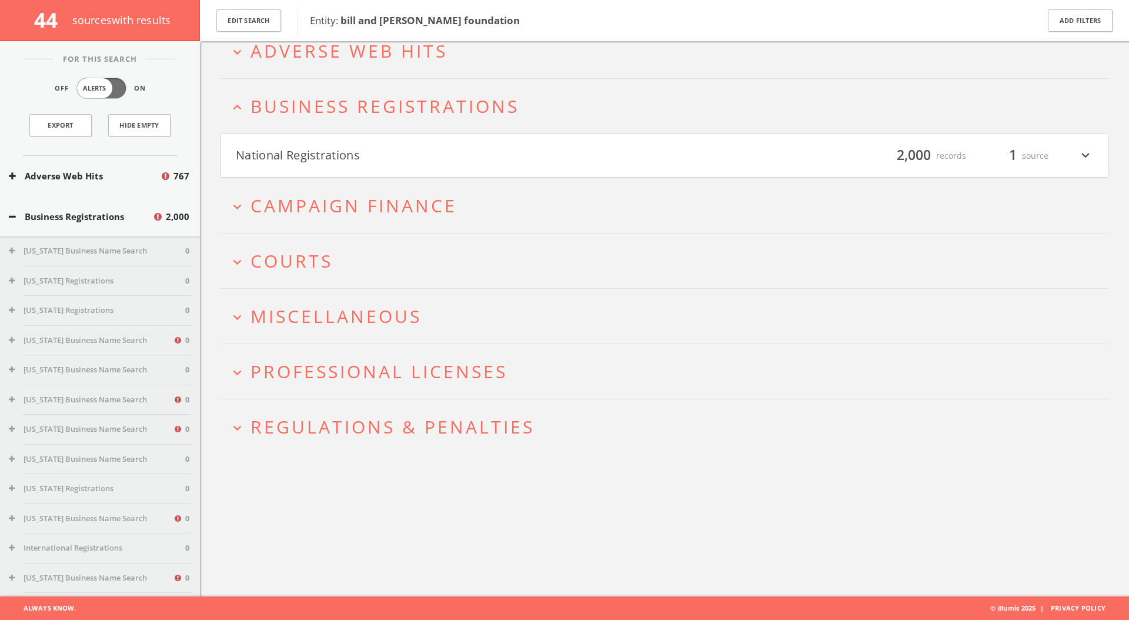
click at [464, 104] on span "Business Registrations" at bounding box center [384, 106] width 269 height 24
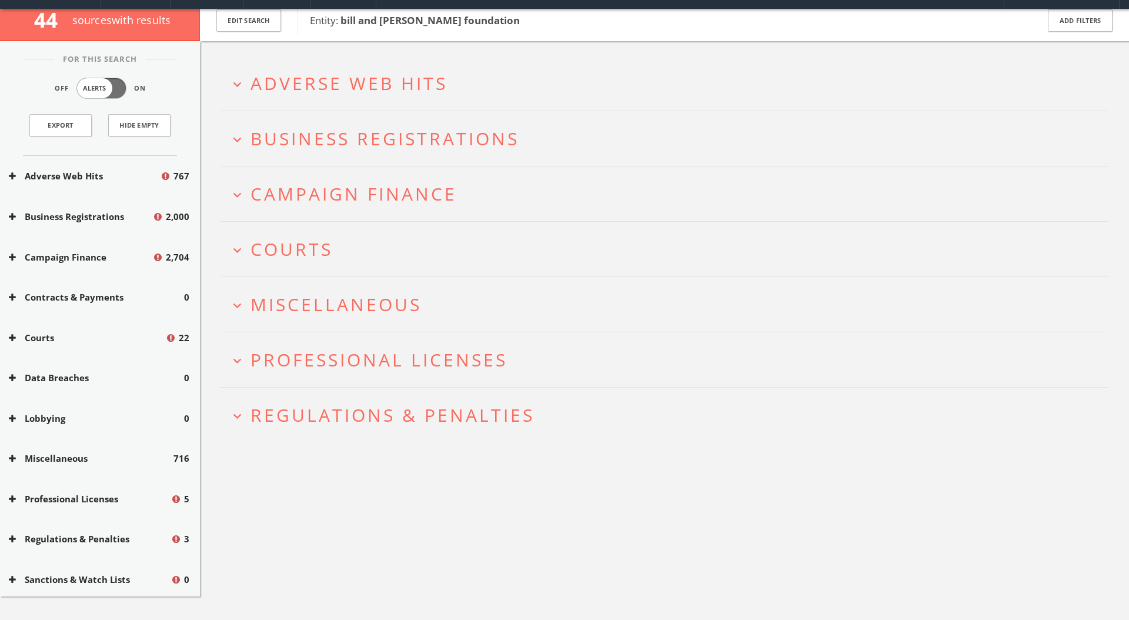
scroll to position [0, 0]
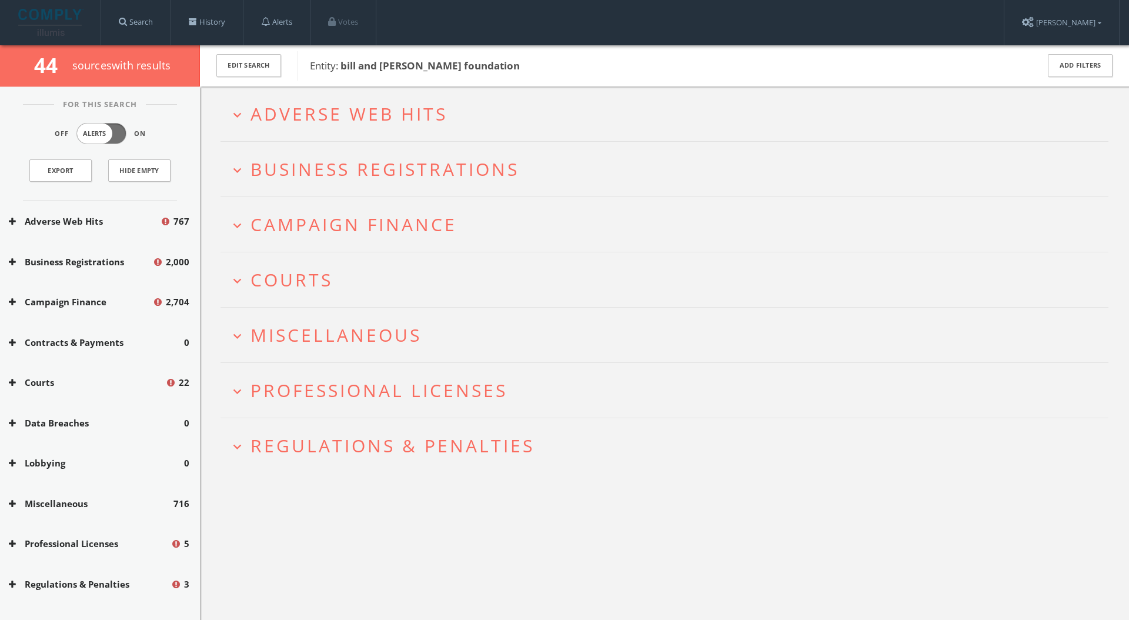
click at [453, 107] on button "expand_more Adverse Web Hits" at bounding box center [668, 113] width 879 height 19
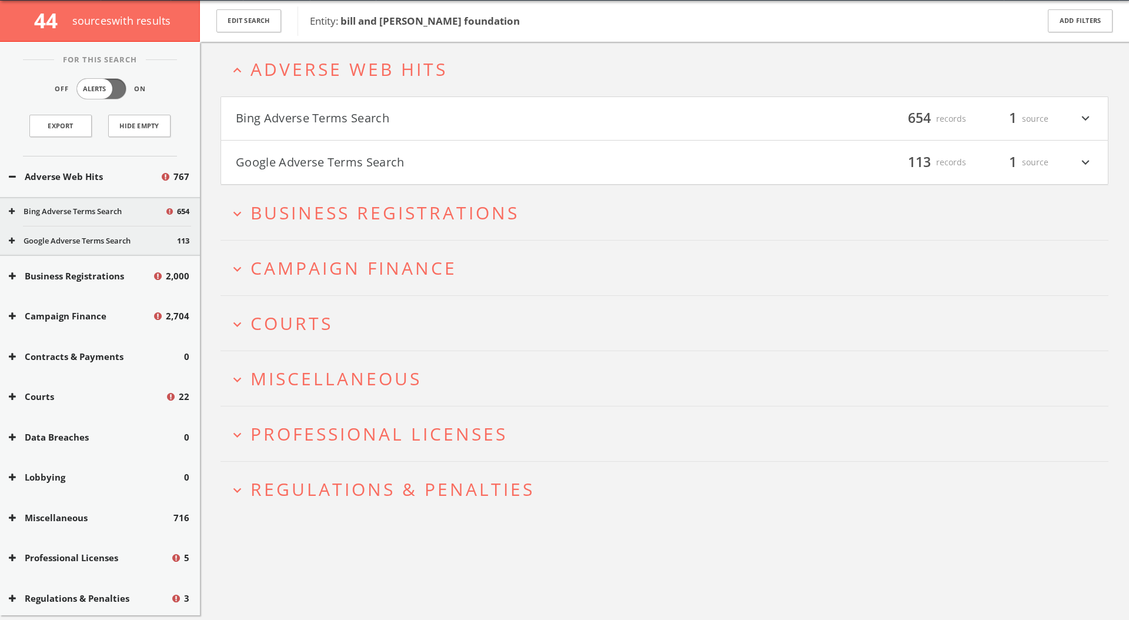
scroll to position [45, 0]
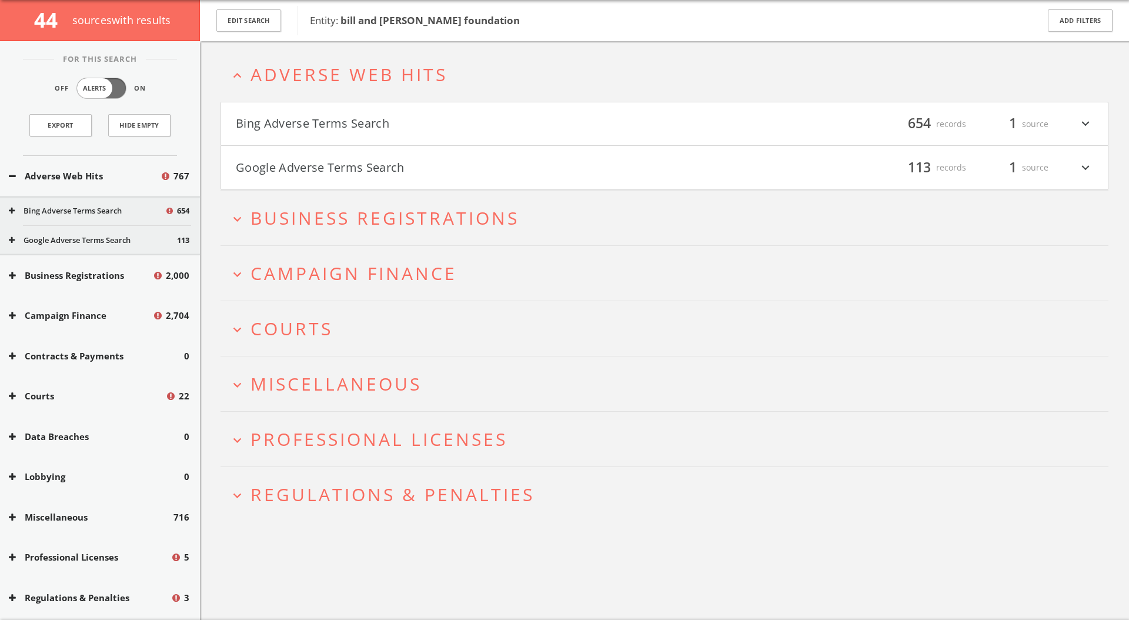
click at [457, 84] on h2 "expand_less Adverse Web Hits" at bounding box center [664, 74] width 888 height 55
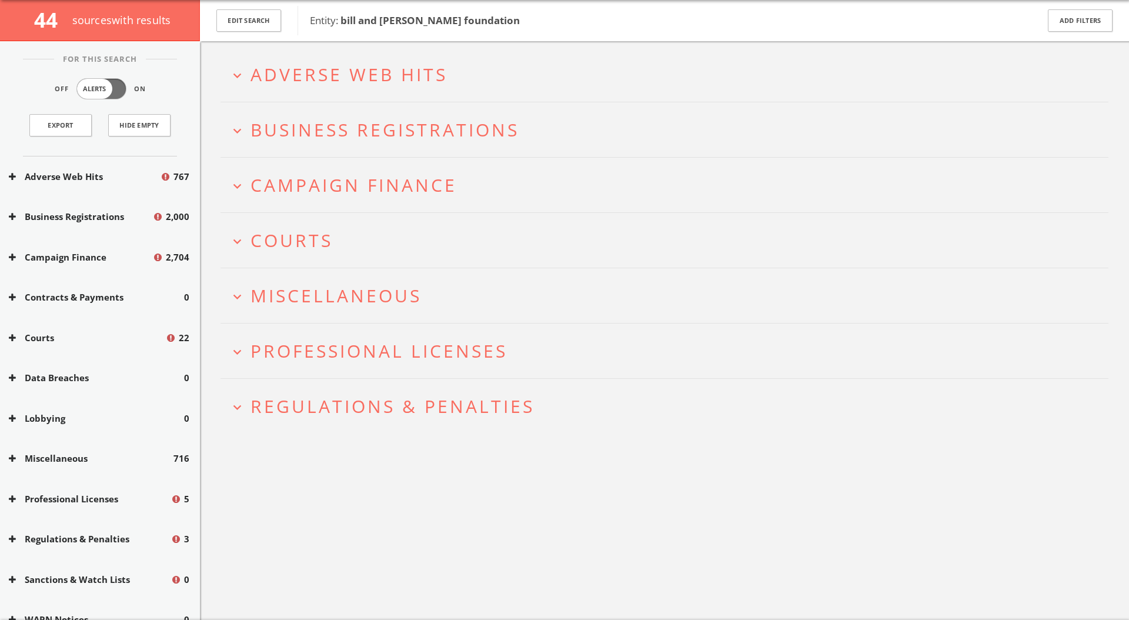
scroll to position [0, 0]
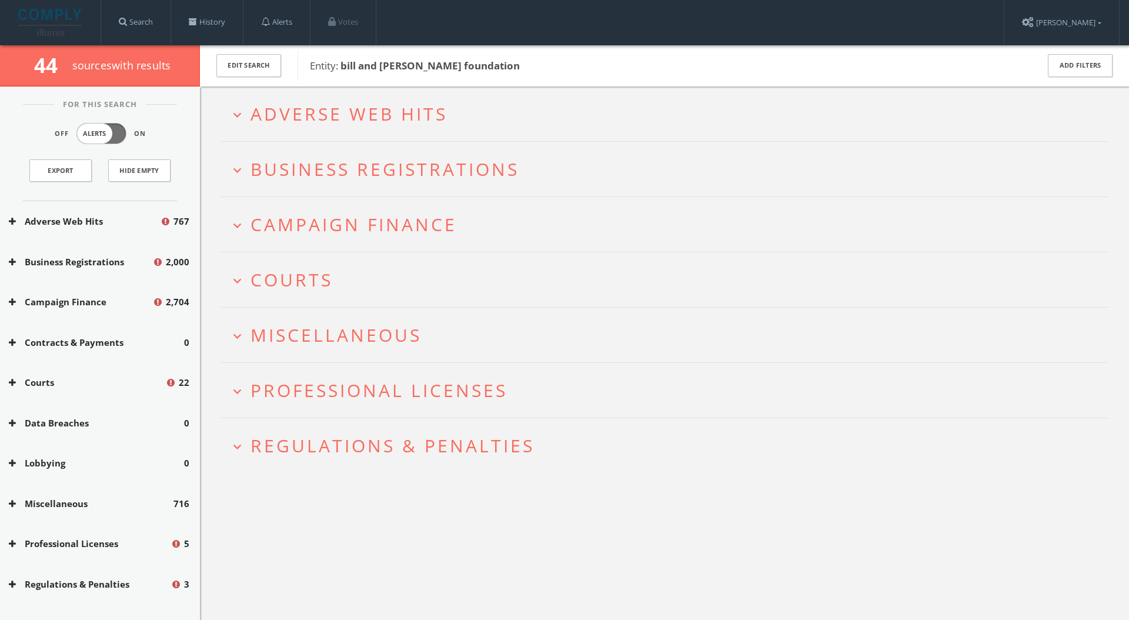
click at [73, 31] on img at bounding box center [51, 22] width 66 height 27
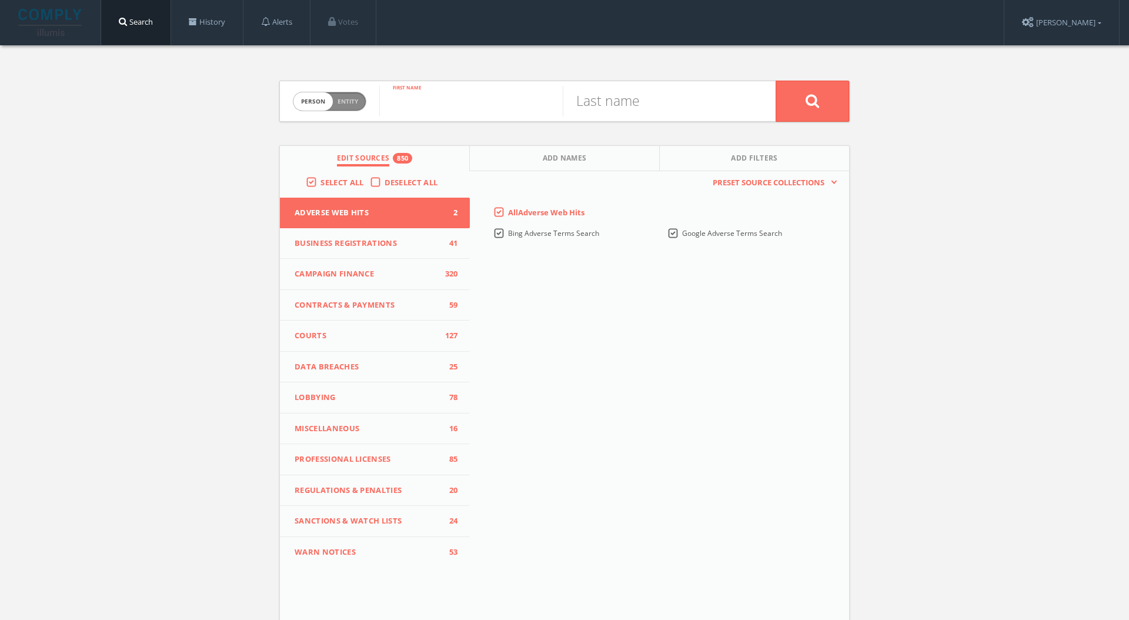
click at [459, 93] on input "text" at bounding box center [470, 101] width 183 height 31
type input "mark"
type input "[PERSON_NAME]"
click at [775, 81] on button at bounding box center [811, 101] width 73 height 41
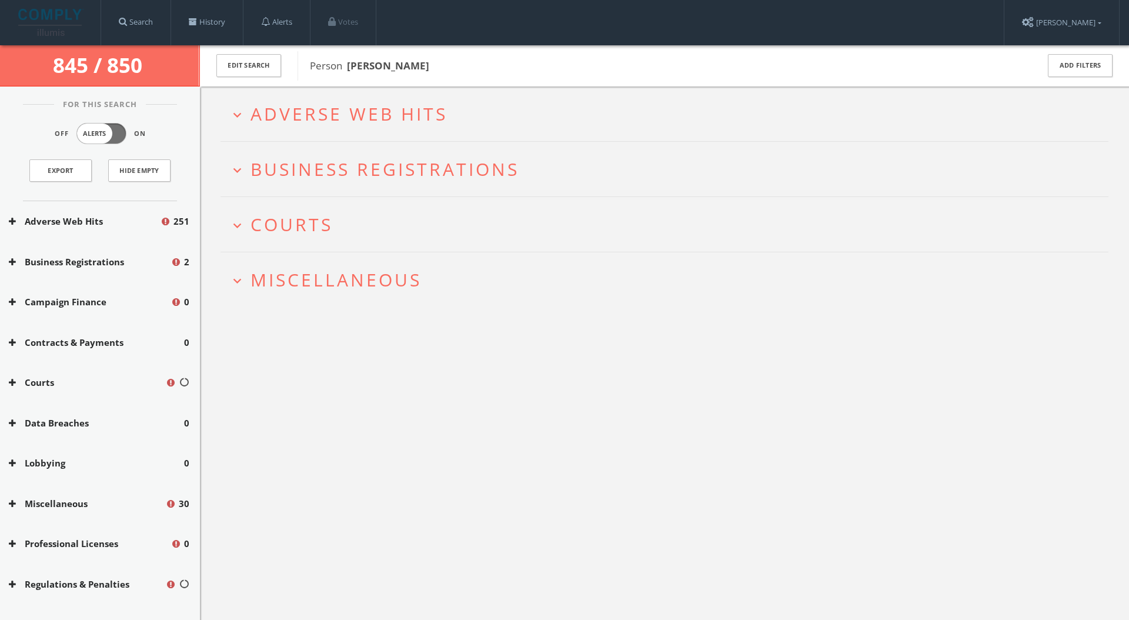
click at [380, 280] on span "Miscellaneous" at bounding box center [335, 279] width 171 height 24
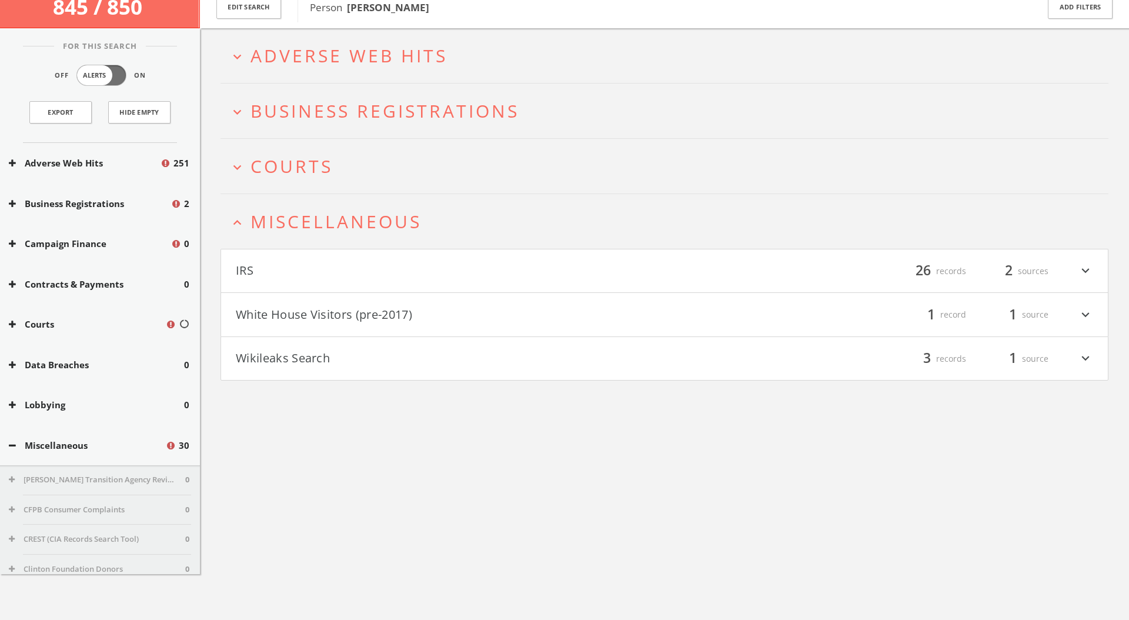
scroll to position [69, 0]
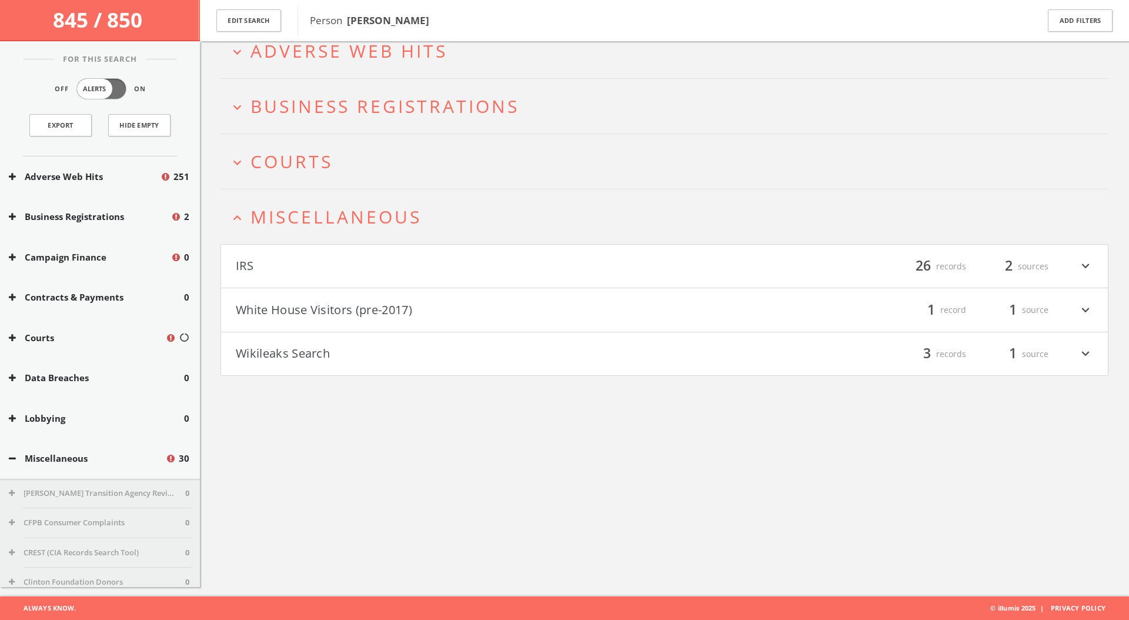
click at [415, 350] on button "Wikileaks Search" at bounding box center [450, 354] width 429 height 20
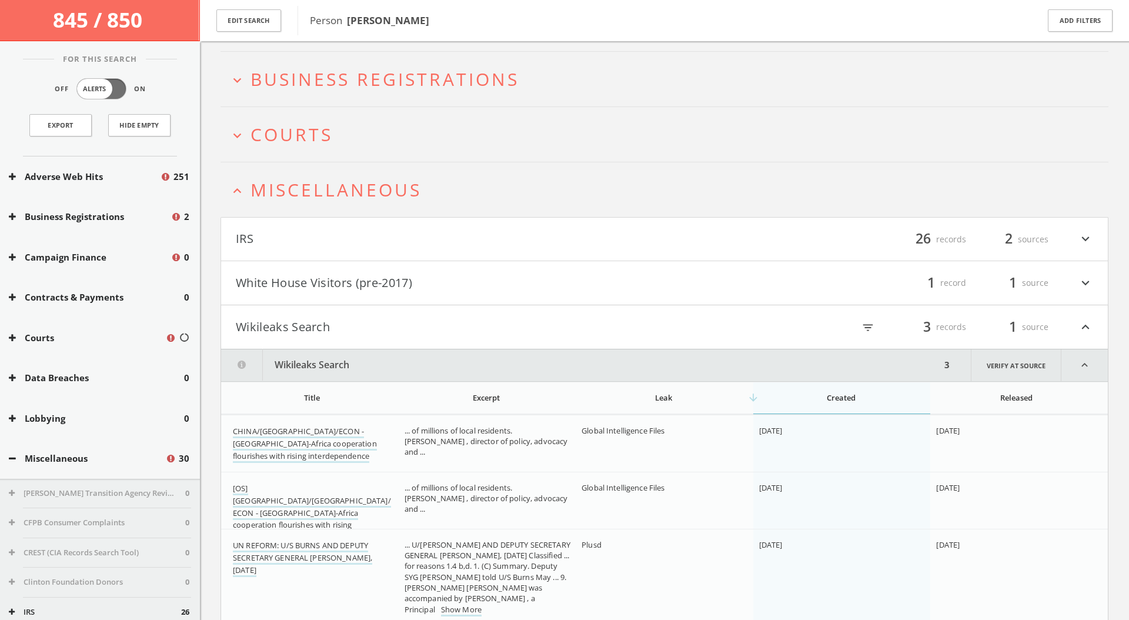
scroll to position [143, 0]
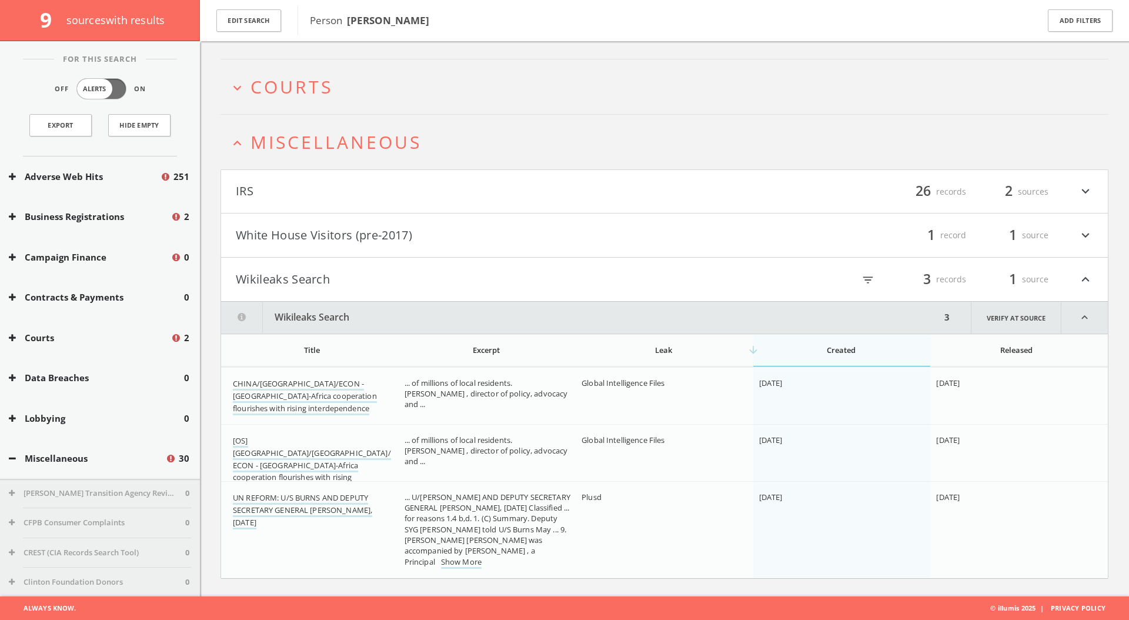
click at [477, 149] on button "expand_less Miscellaneous" at bounding box center [668, 141] width 879 height 19
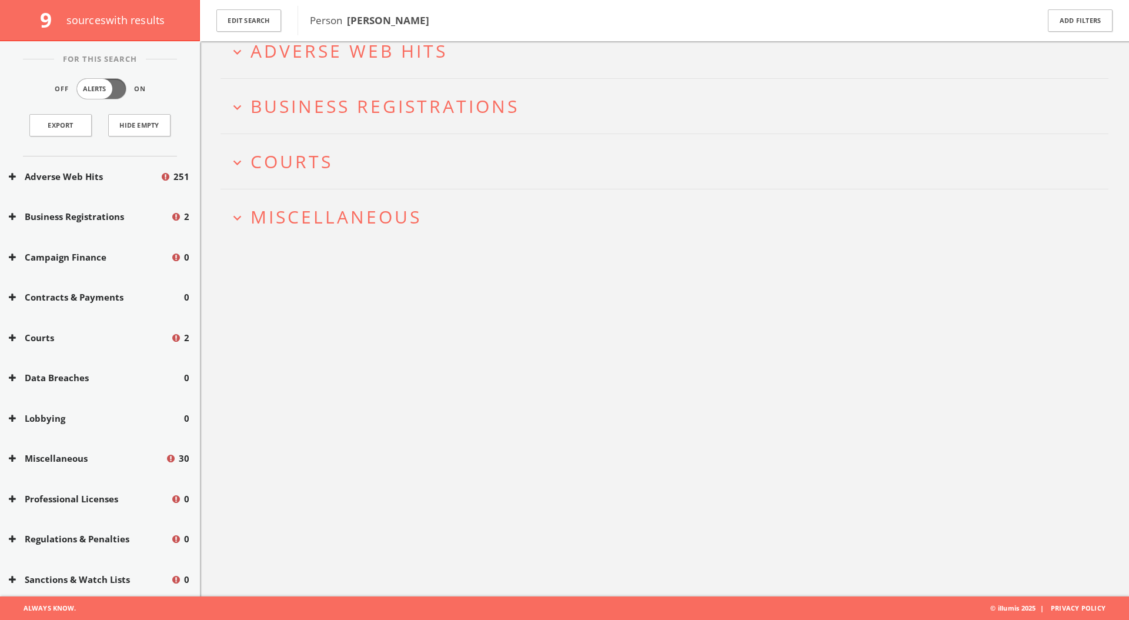
click at [468, 162] on button "expand_more Courts" at bounding box center [668, 161] width 879 height 19
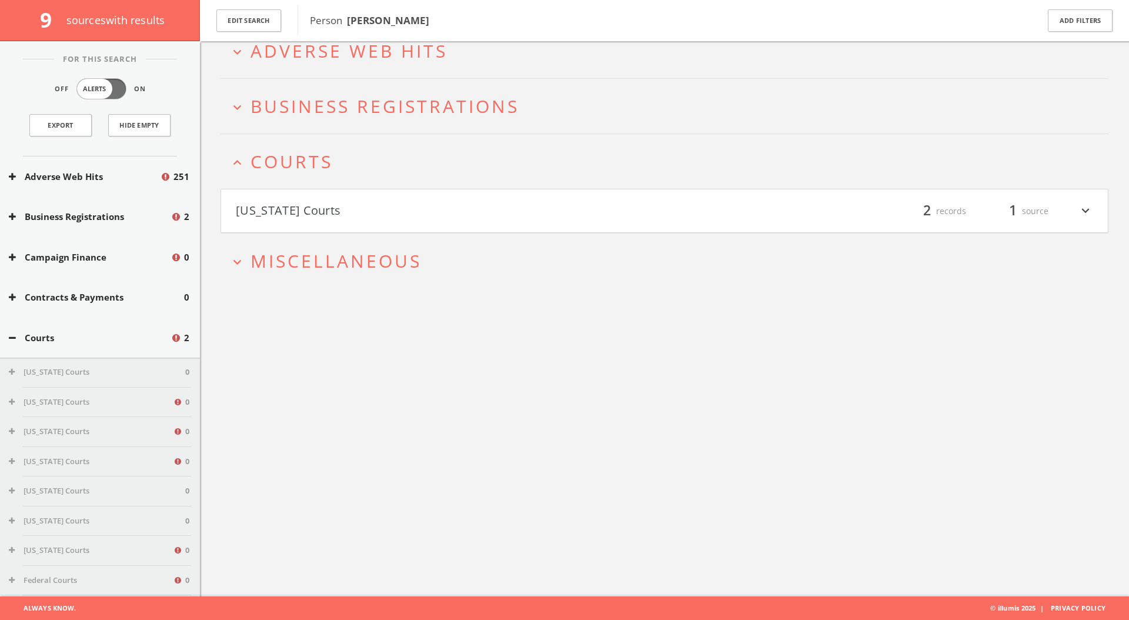
click at [459, 202] on button "[US_STATE] Courts" at bounding box center [450, 211] width 429 height 20
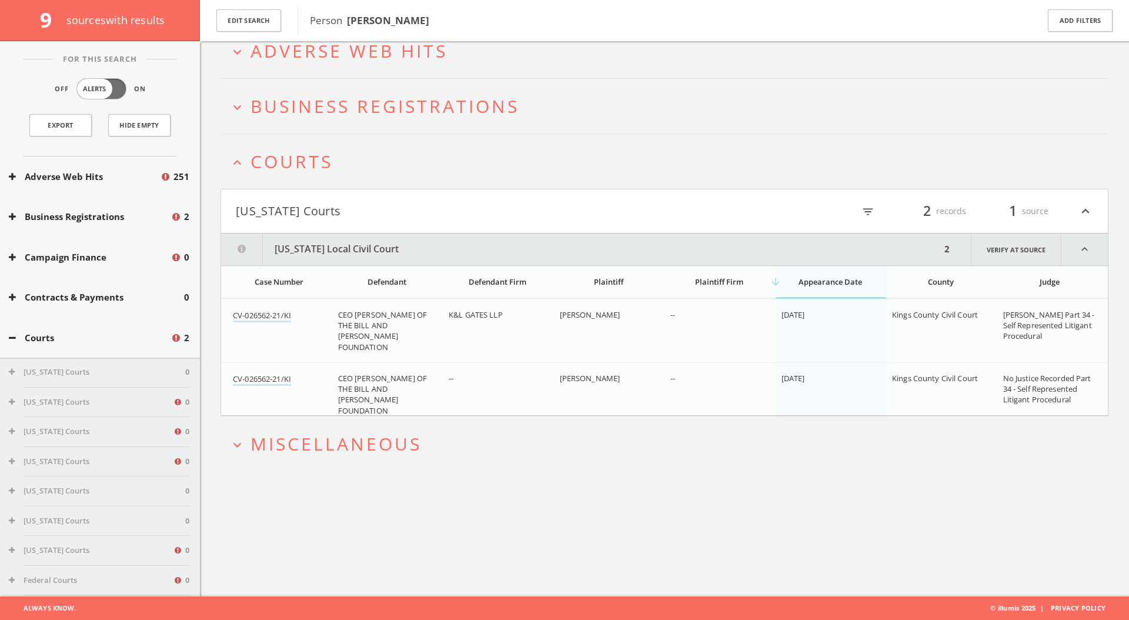
click at [981, 322] on td "Kings County Civil Court" at bounding box center [941, 330] width 111 height 63
click at [272, 323] on td "CV-026562-21/KI" at bounding box center [276, 330] width 111 height 63
click at [281, 319] on link "CV-026562-21/KI" at bounding box center [262, 316] width 58 height 12
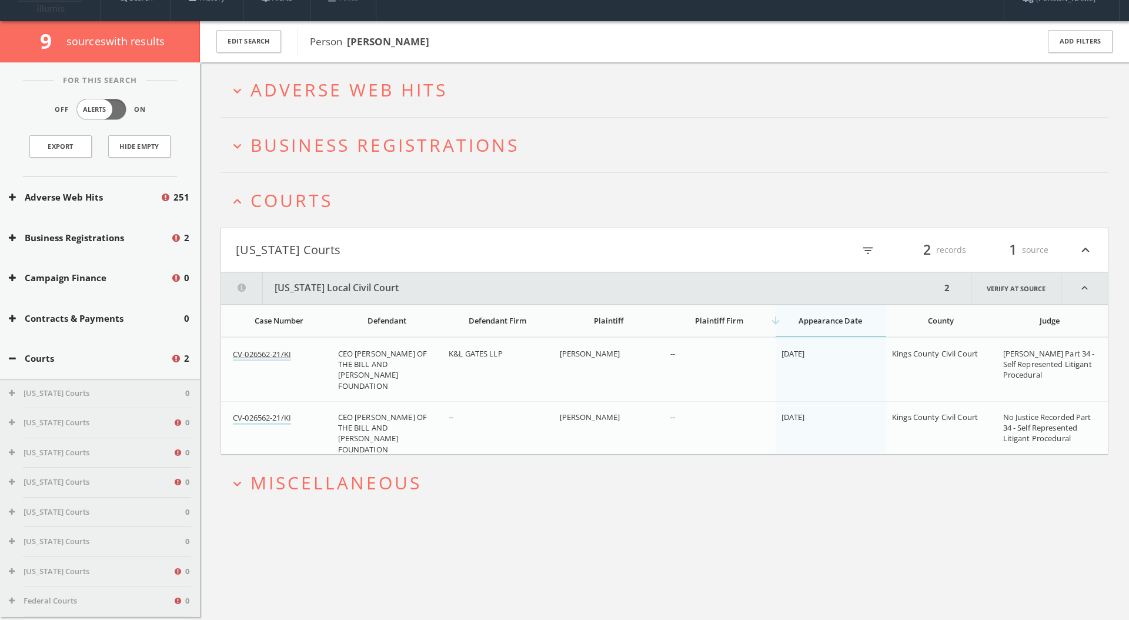
scroll to position [0, 0]
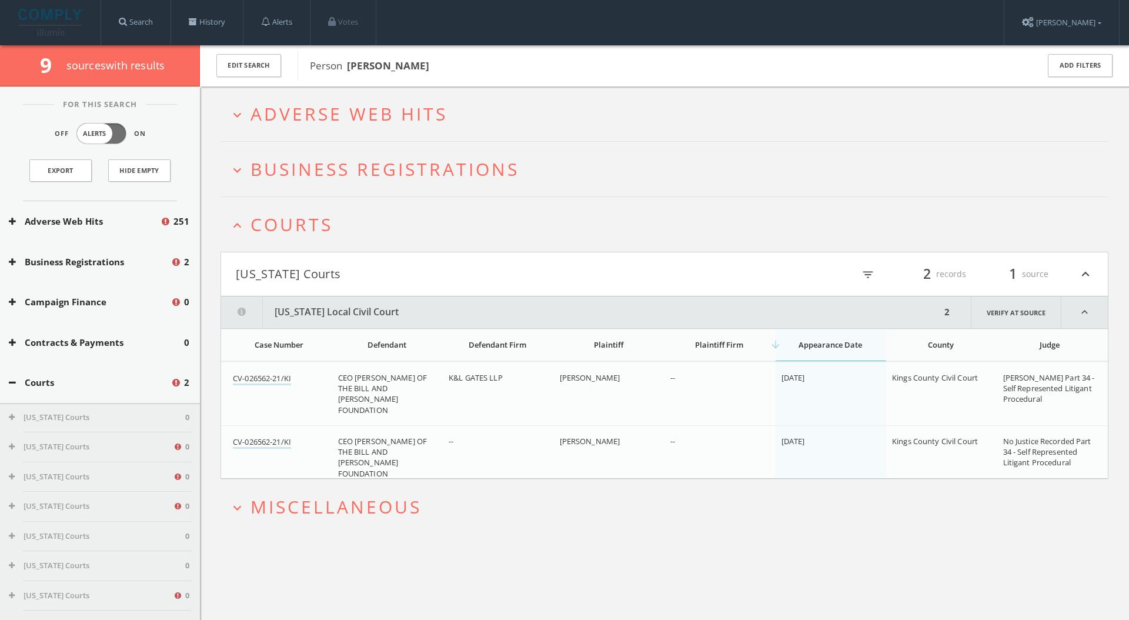
click at [448, 157] on span "Business Registrations" at bounding box center [384, 169] width 269 height 24
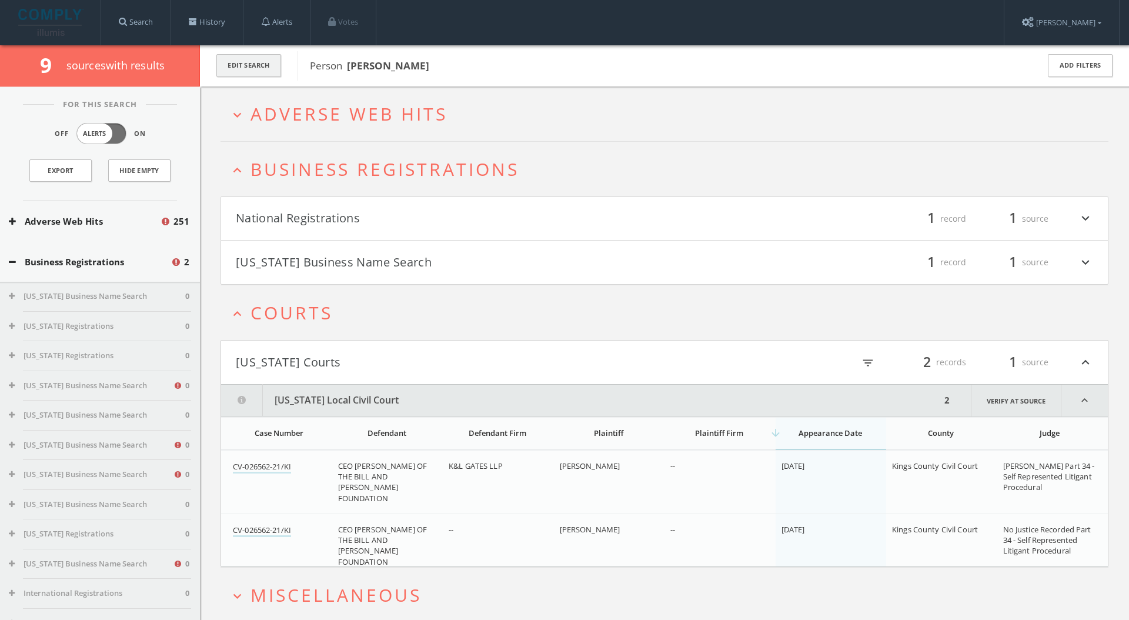
click at [252, 64] on button "Edit Search" at bounding box center [248, 65] width 65 height 23
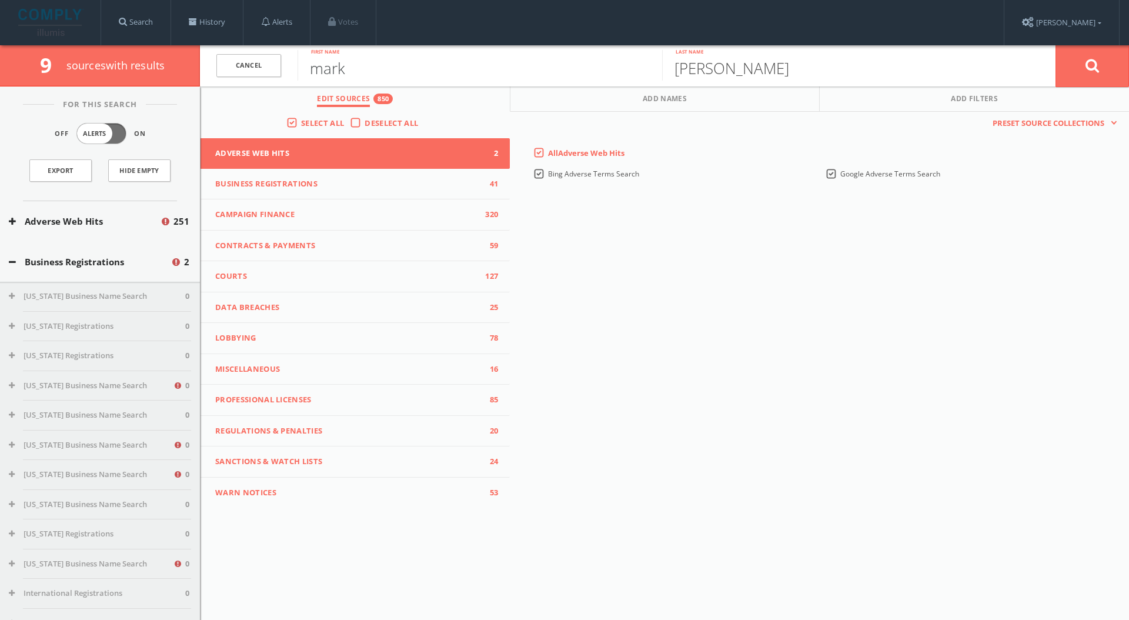
click at [397, 66] on input "mark" at bounding box center [479, 65] width 364 height 31
click at [397, 65] on input "mark" at bounding box center [479, 65] width 364 height 31
type input "farouk"
type input "aroua"
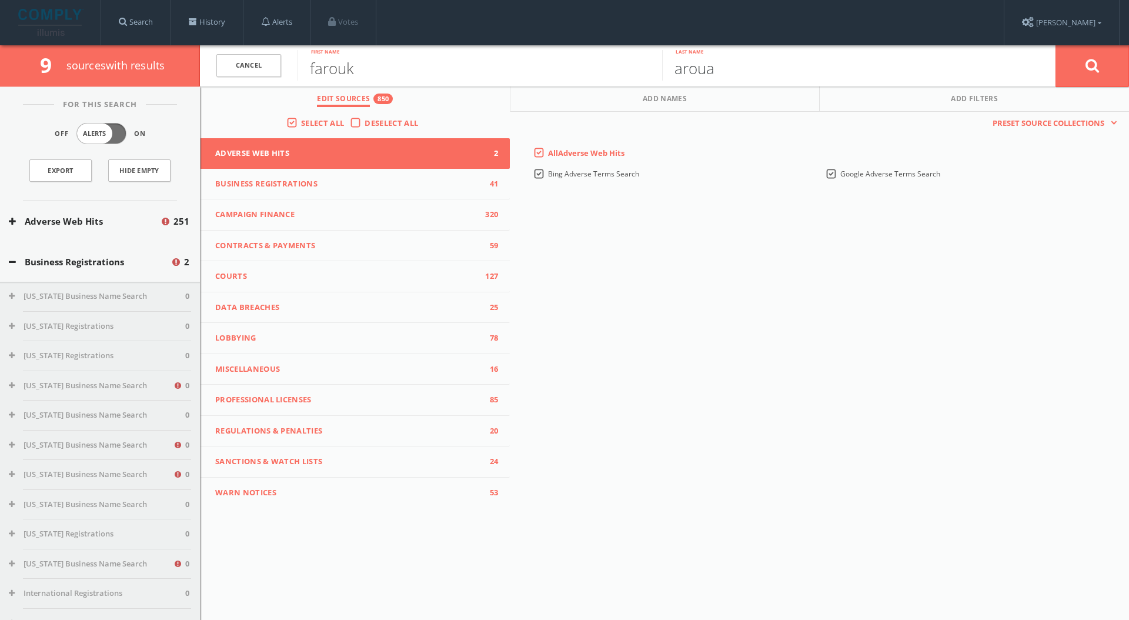
click at [1055, 45] on button at bounding box center [1091, 66] width 73 height 42
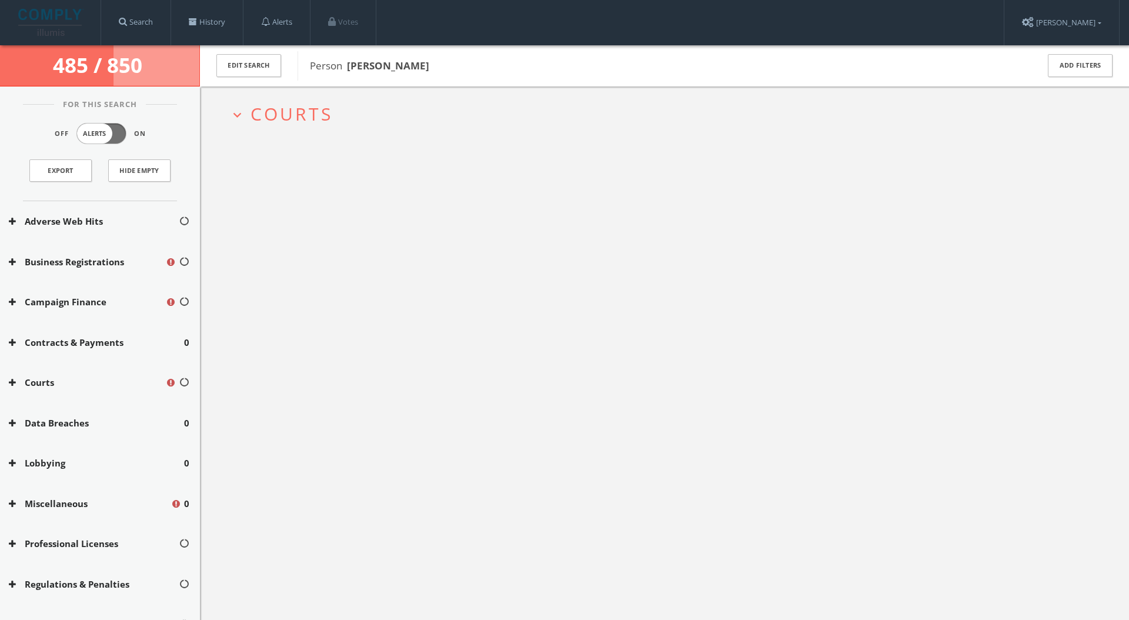
click at [312, 128] on h2 "expand_more Courts" at bounding box center [664, 113] width 888 height 55
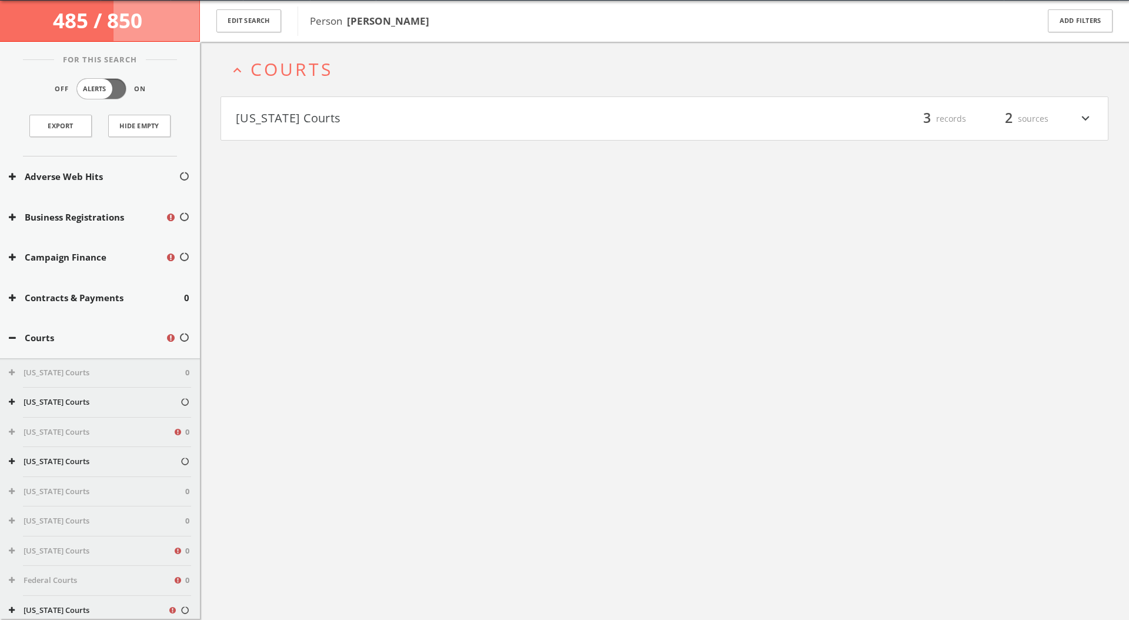
click at [335, 136] on h4 "[US_STATE] Courts filter_list 3 records 2 sources expand_more" at bounding box center [664, 119] width 886 height 44
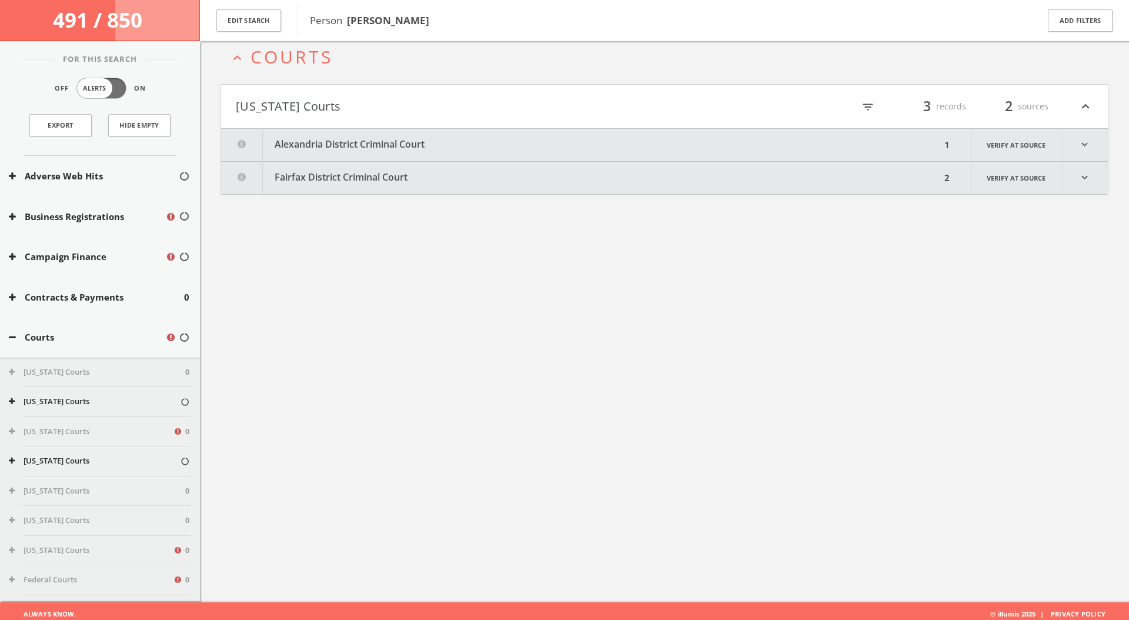
scroll to position [69, 0]
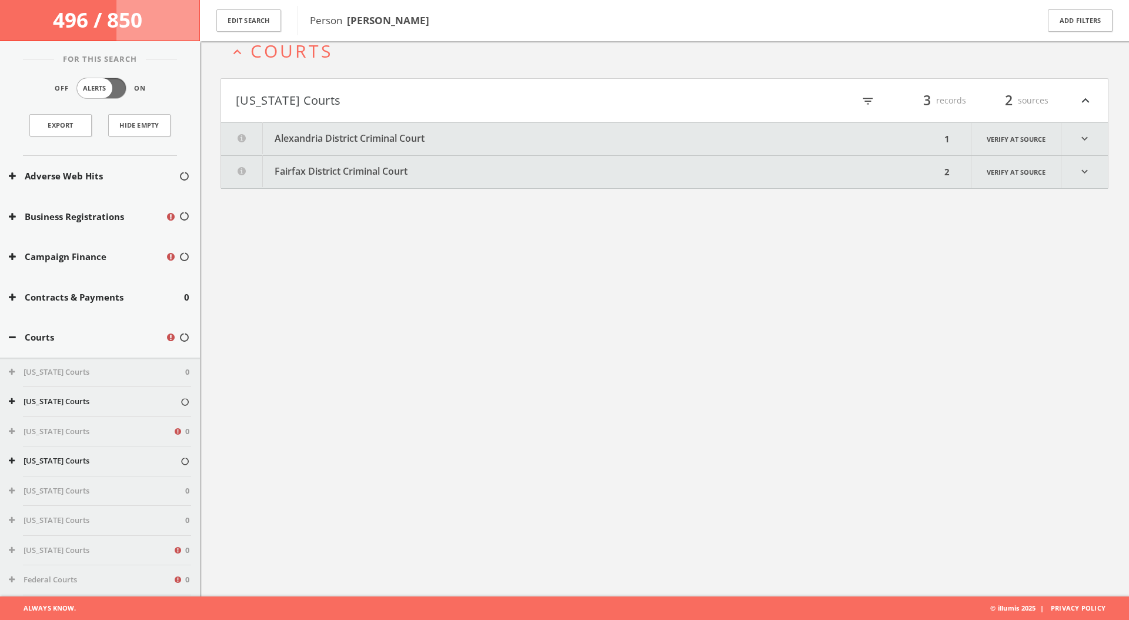
click at [410, 140] on button "Alexandria District Criminal Court" at bounding box center [581, 139] width 720 height 32
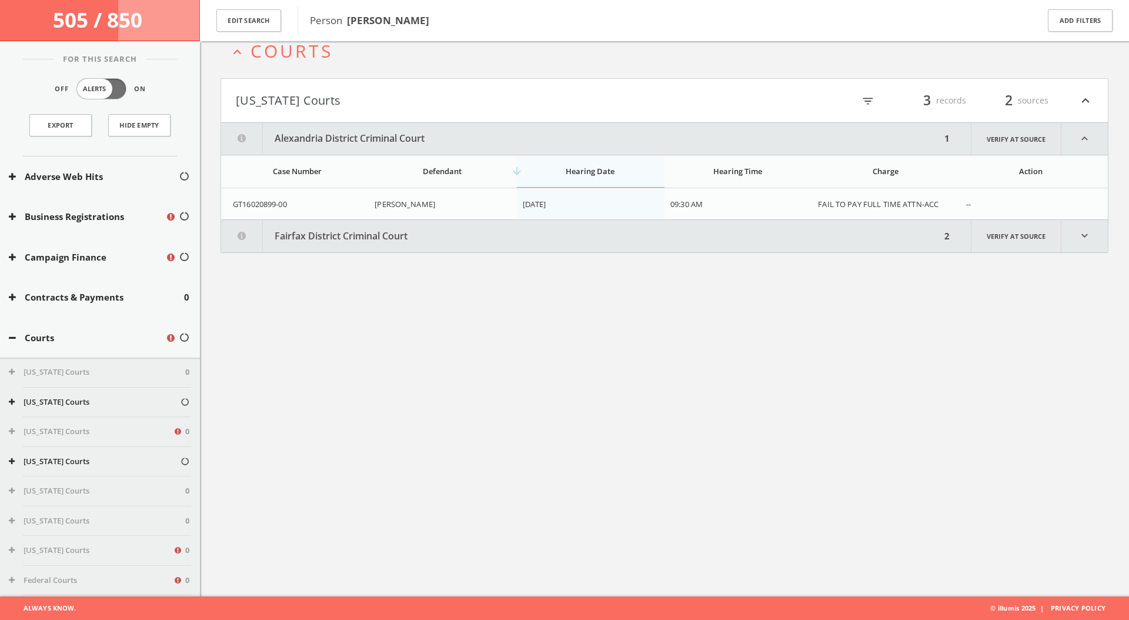
click at [424, 243] on button "Fairfax District Criminal Court" at bounding box center [581, 236] width 720 height 32
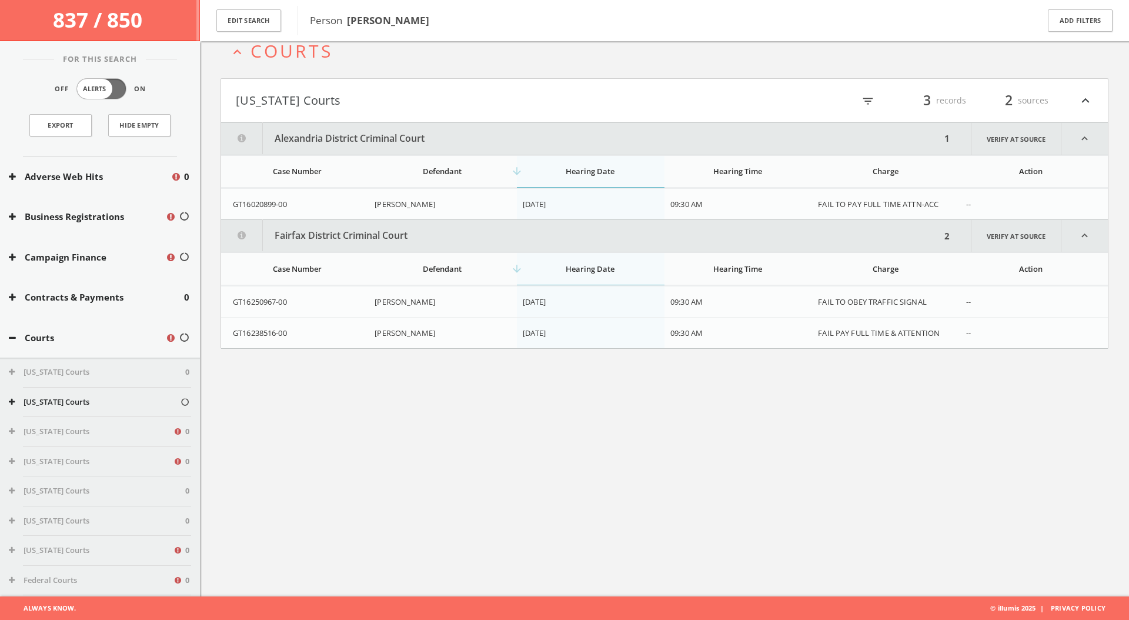
scroll to position [0, 0]
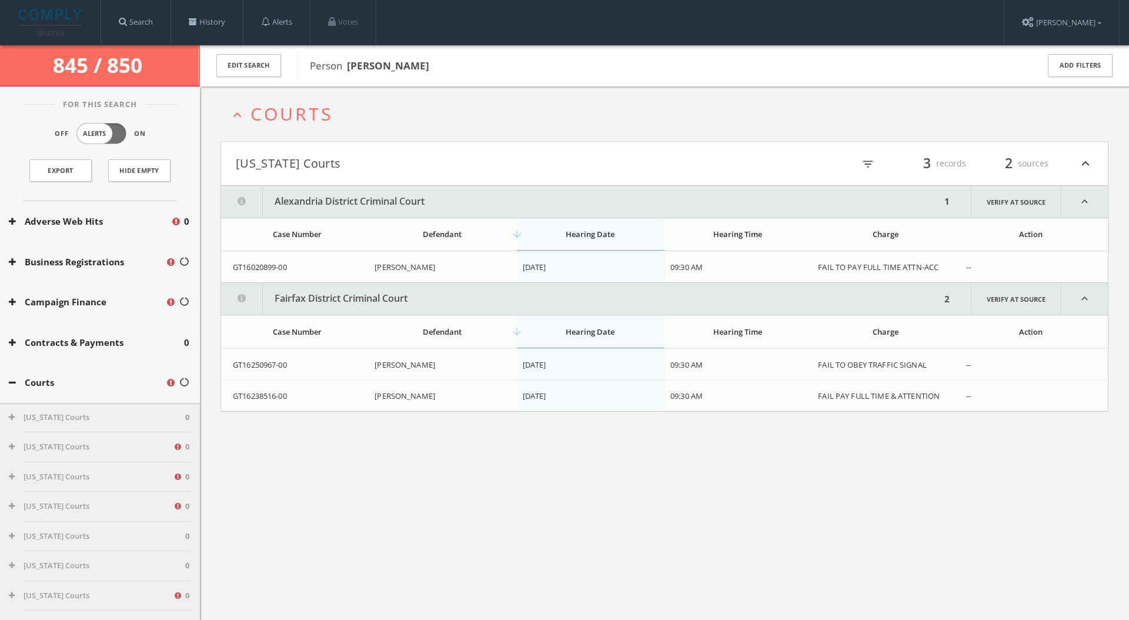
click at [260, 78] on div "Edit Search" at bounding box center [249, 65] width 98 height 41
click at [265, 71] on button "Edit Search" at bounding box center [248, 65] width 65 height 23
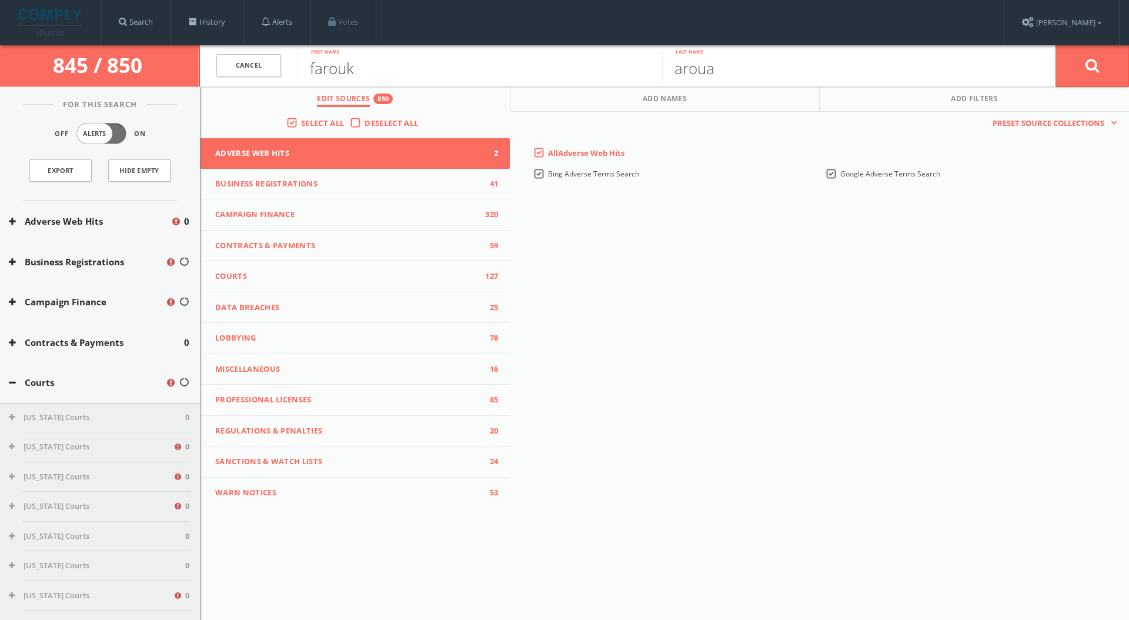
click at [387, 69] on input "farouk" at bounding box center [479, 65] width 364 height 31
type input "mark"
type input "[PERSON_NAME]"
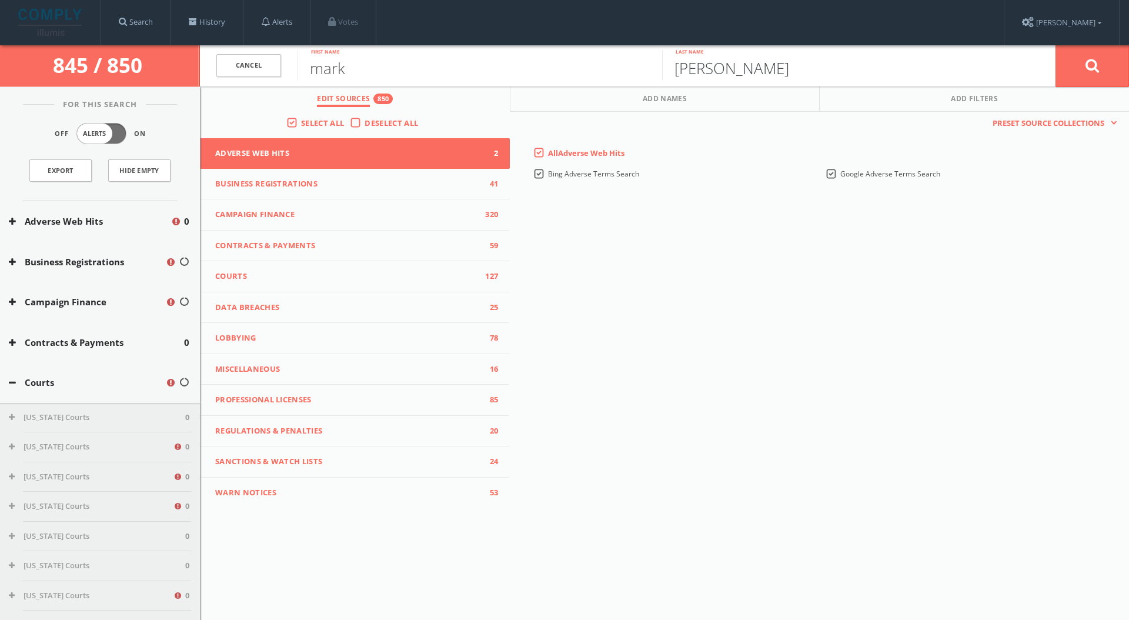
click at [1055, 45] on button at bounding box center [1091, 66] width 73 height 42
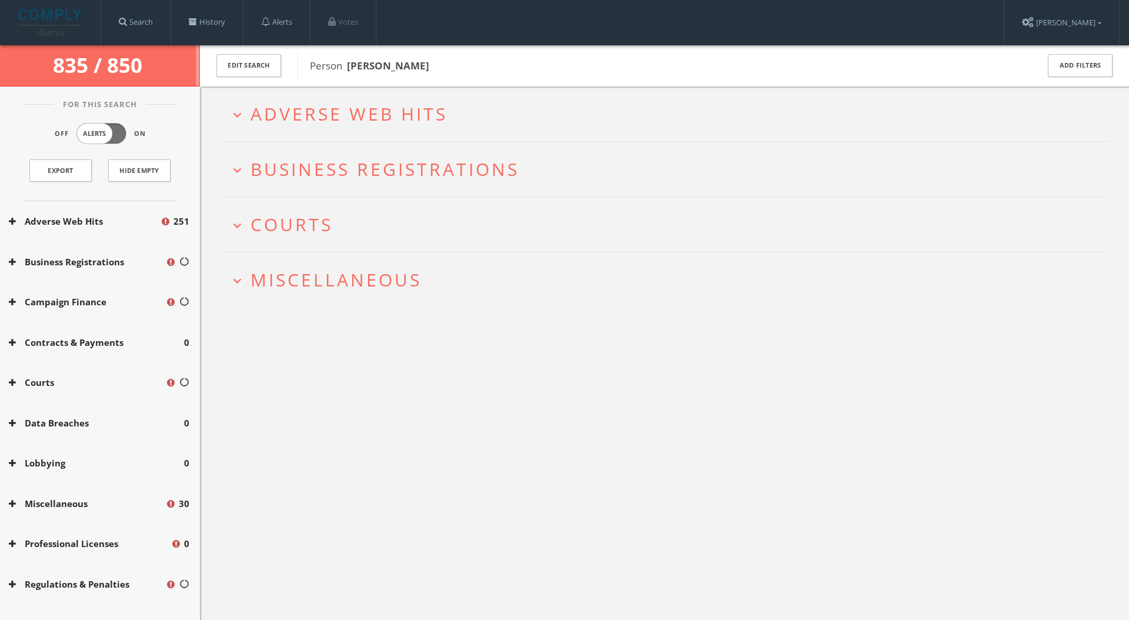
click at [359, 205] on h2 "expand_more Courts" at bounding box center [664, 224] width 888 height 55
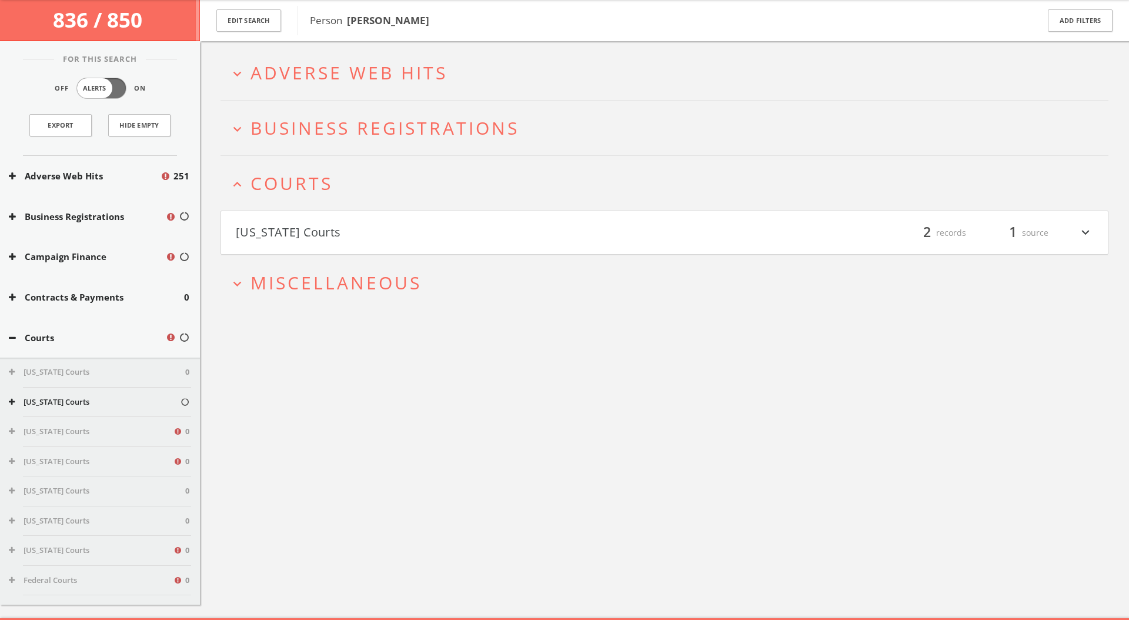
scroll to position [69, 0]
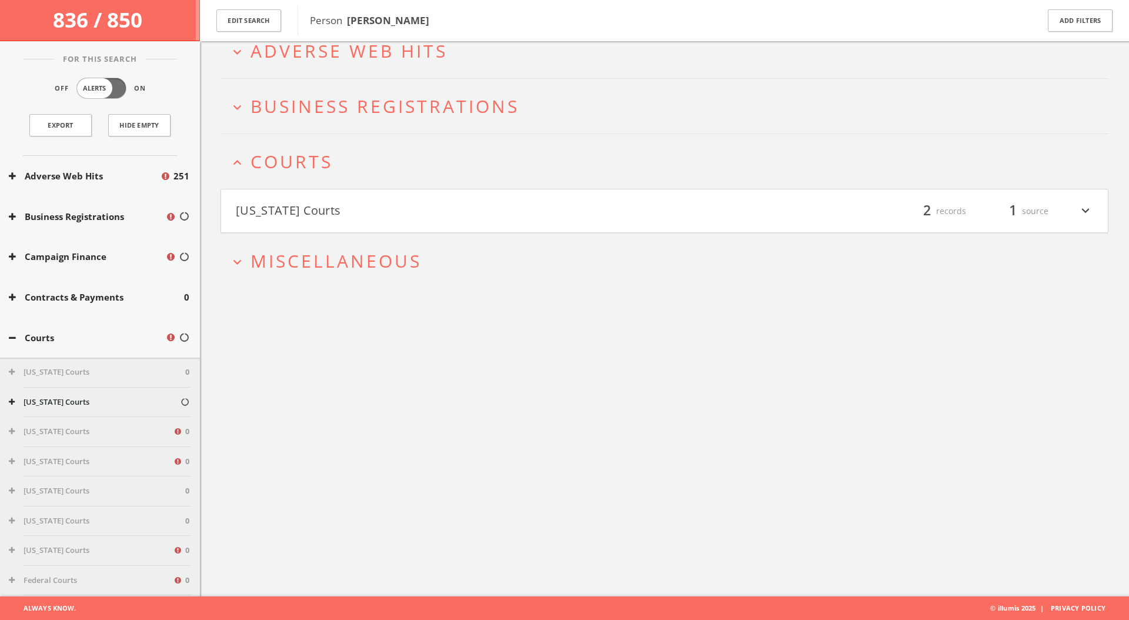
click at [370, 207] on button "[US_STATE] Courts" at bounding box center [450, 211] width 429 height 20
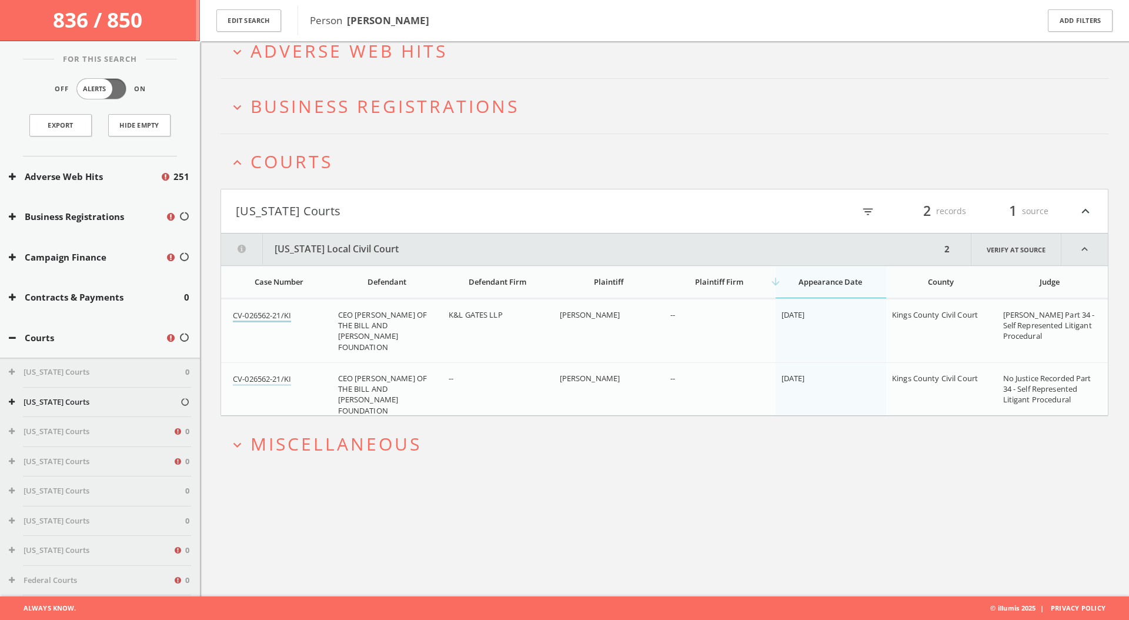
click at [276, 313] on link "CV-026562-21/KI" at bounding box center [262, 316] width 58 height 12
click at [273, 317] on link "CV-026562-21/KI" at bounding box center [262, 316] width 58 height 12
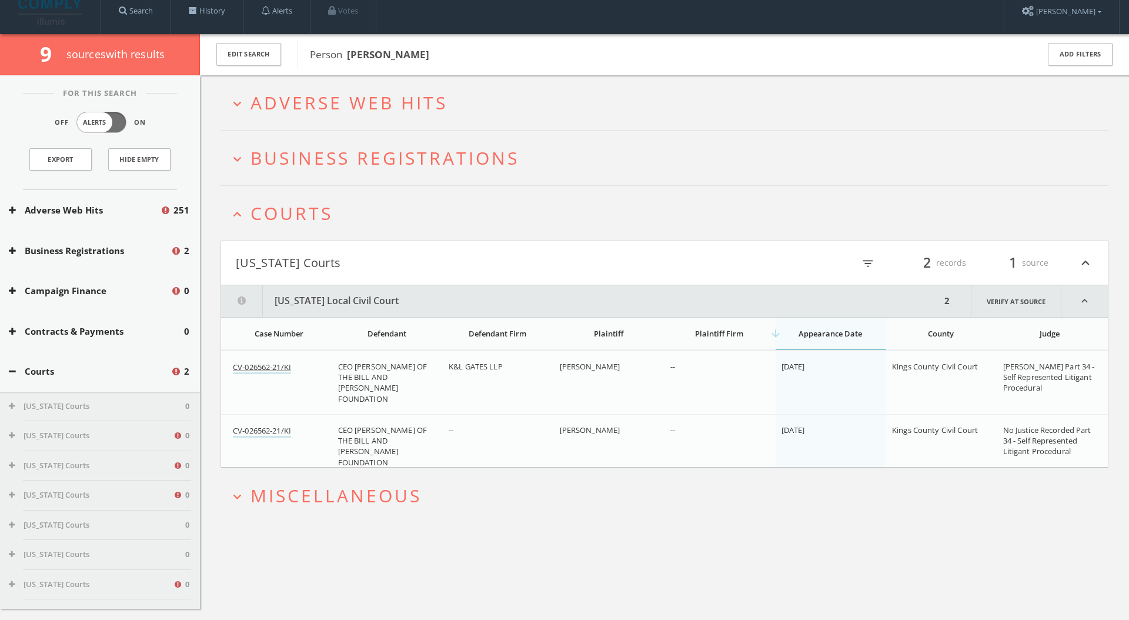
scroll to position [0, 0]
